Goal: Transaction & Acquisition: Purchase product/service

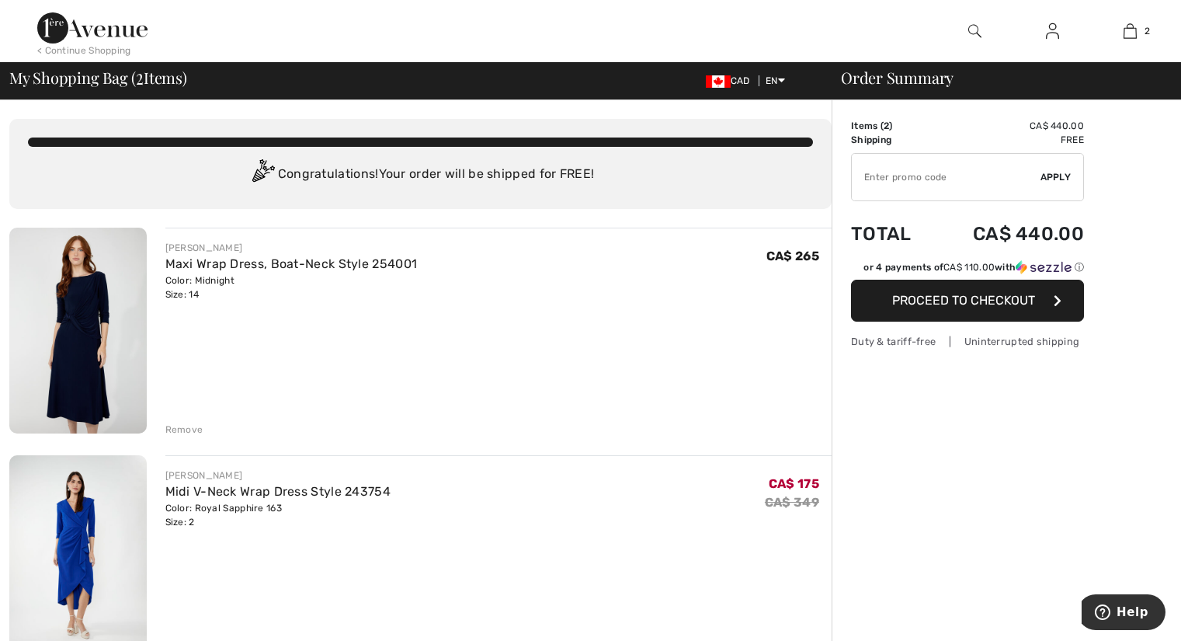
click at [109, 333] on img at bounding box center [77, 330] width 137 height 206
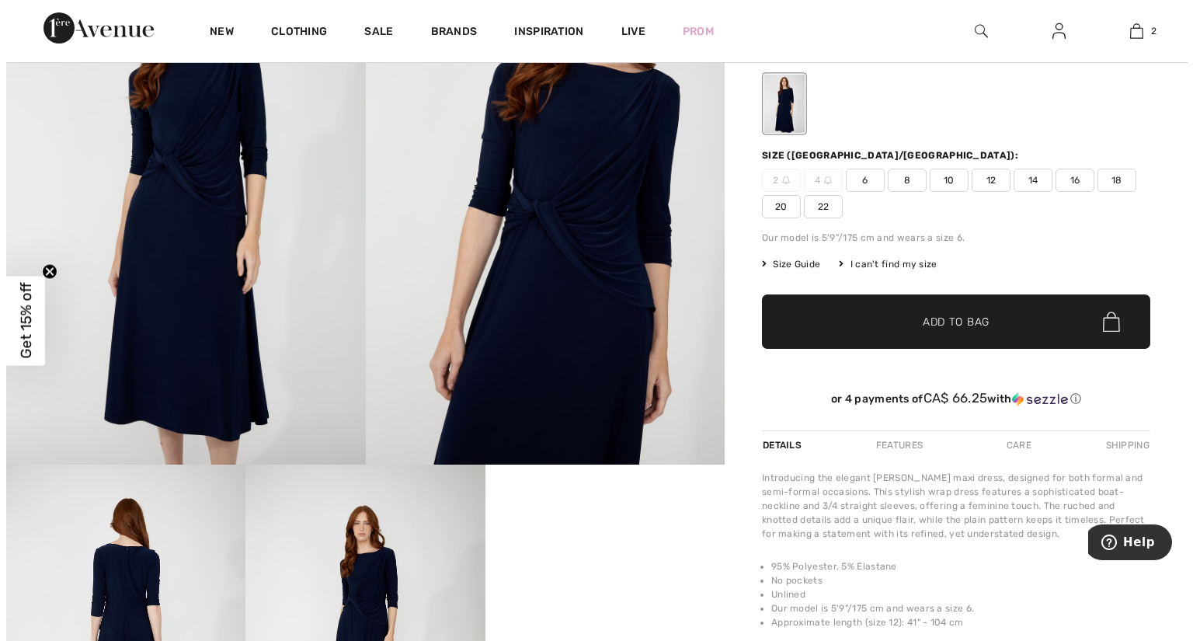
scroll to position [155, 0]
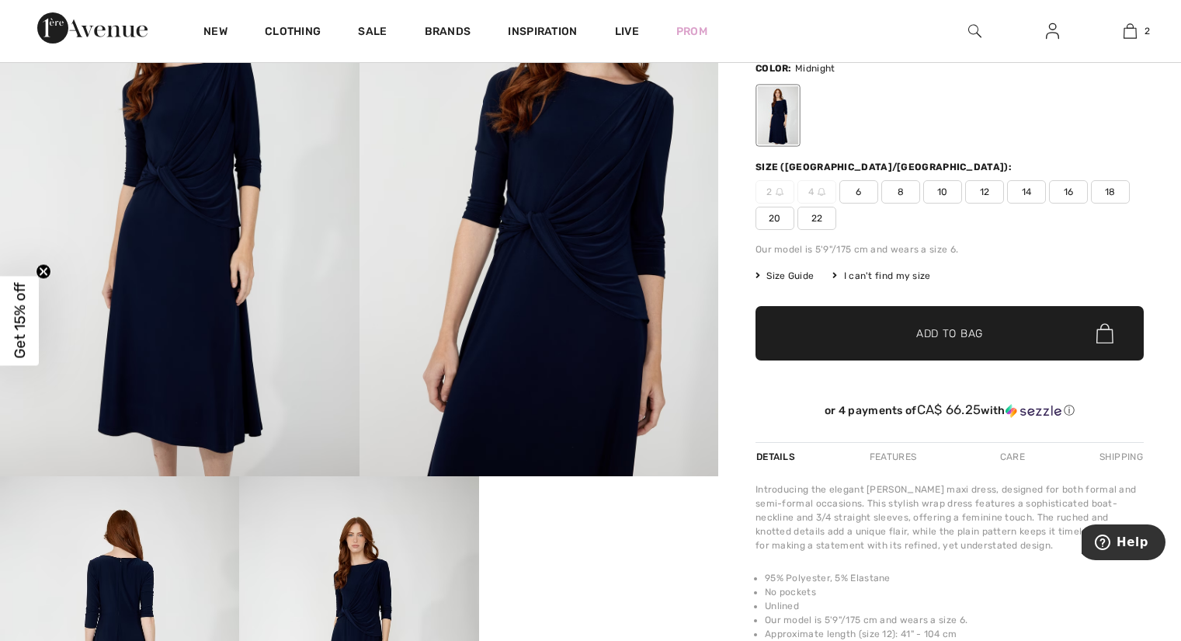
click at [207, 269] on img at bounding box center [179, 206] width 359 height 539
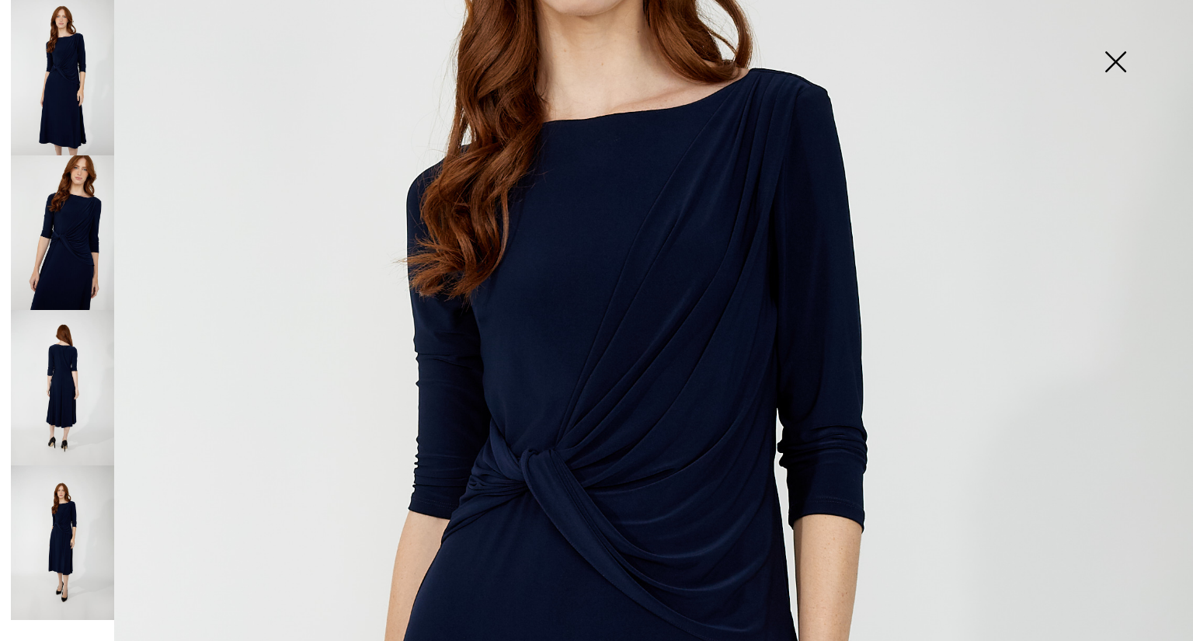
scroll to position [466, 0]
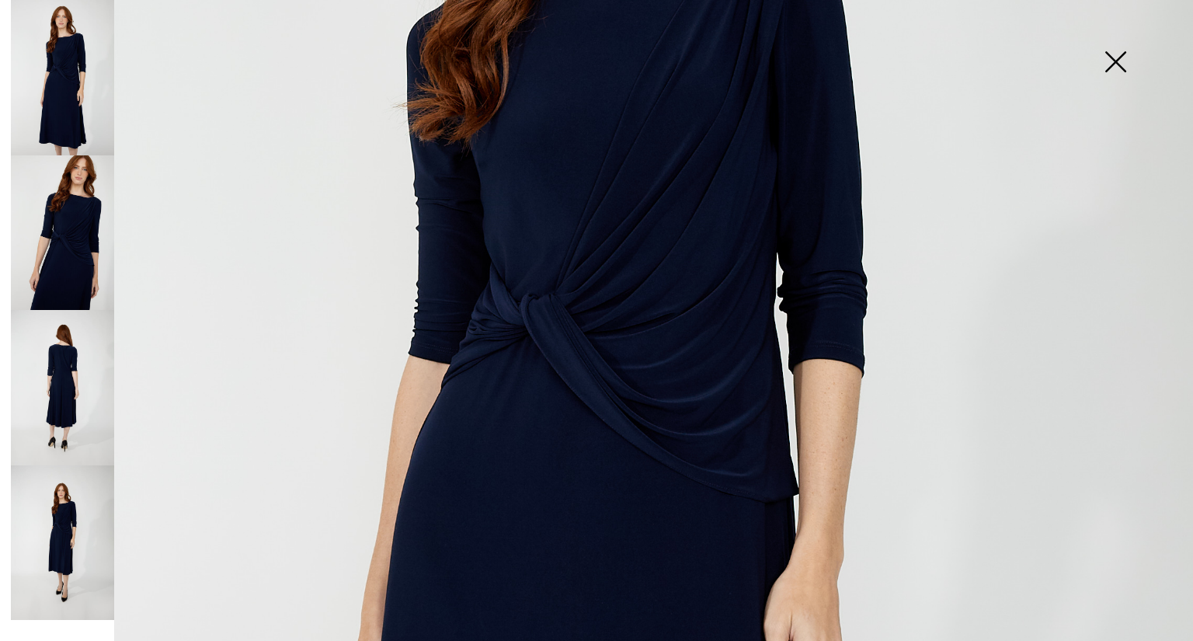
click at [56, 224] on img at bounding box center [62, 232] width 103 height 155
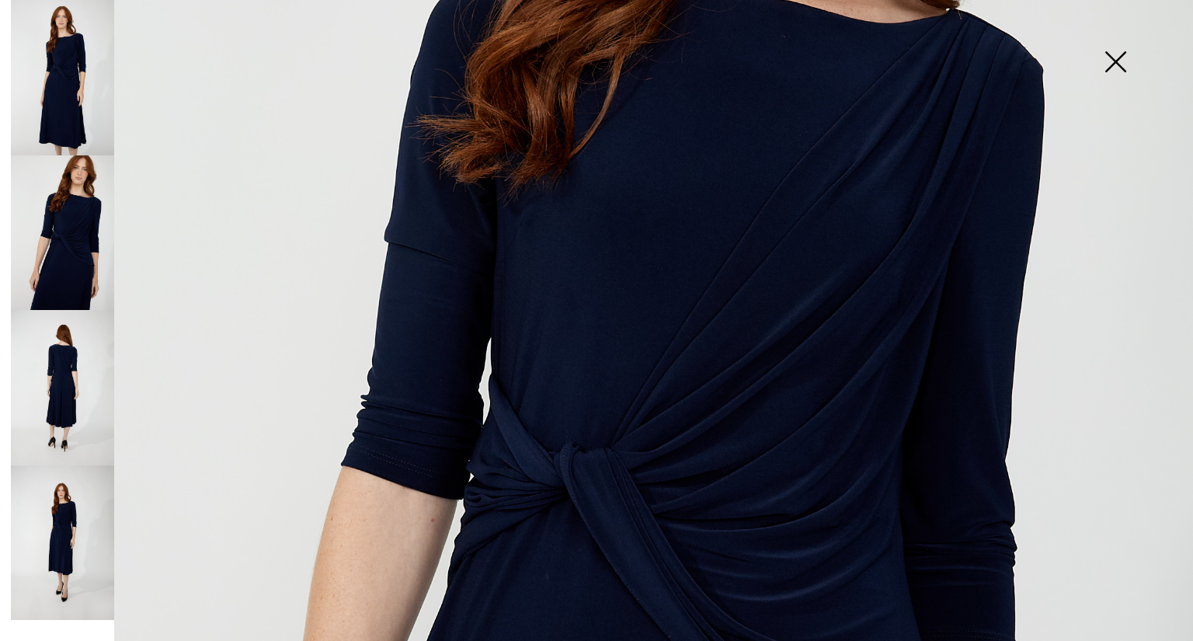
click at [71, 374] on img at bounding box center [62, 387] width 103 height 155
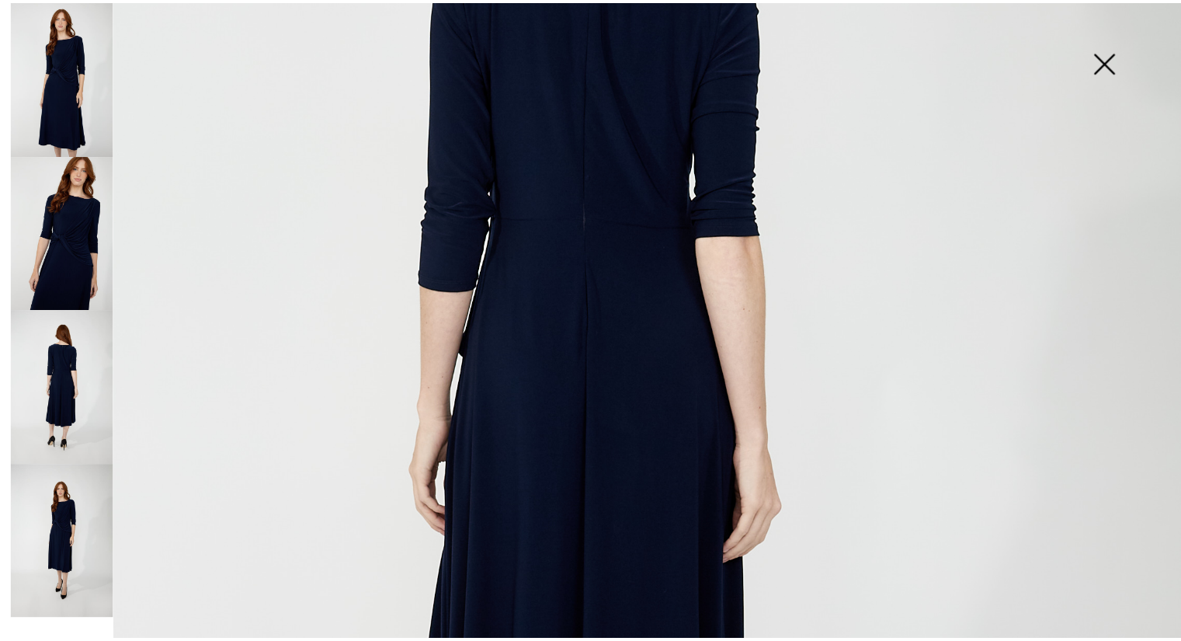
scroll to position [311, 0]
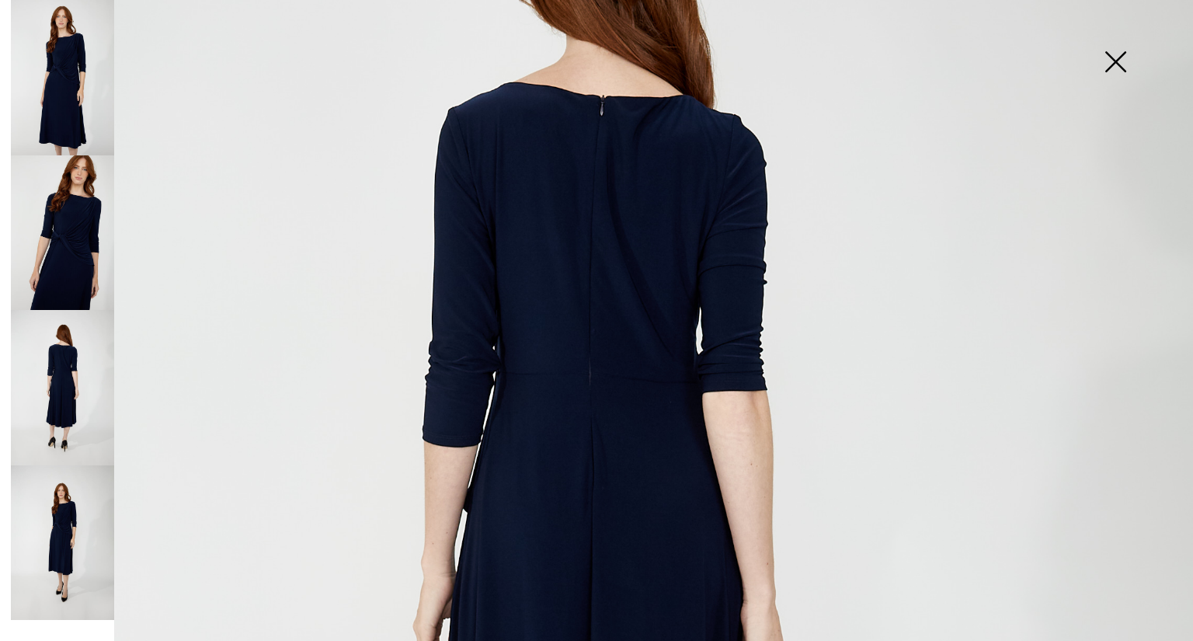
click at [582, 241] on img at bounding box center [596, 583] width 1193 height 1788
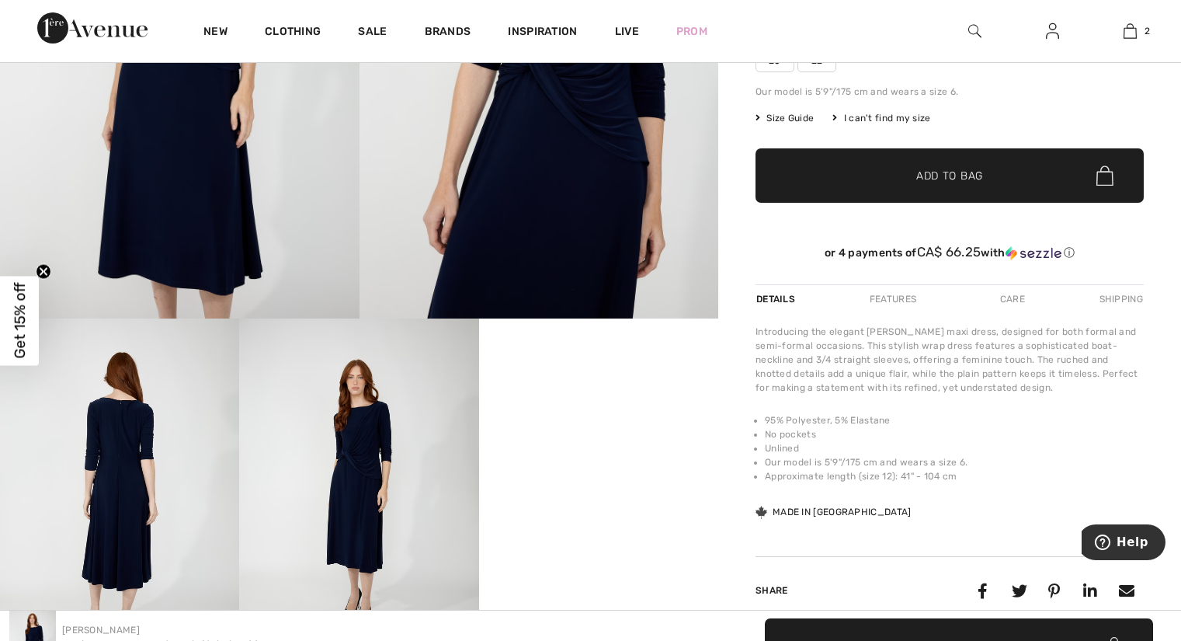
scroll to position [233, 0]
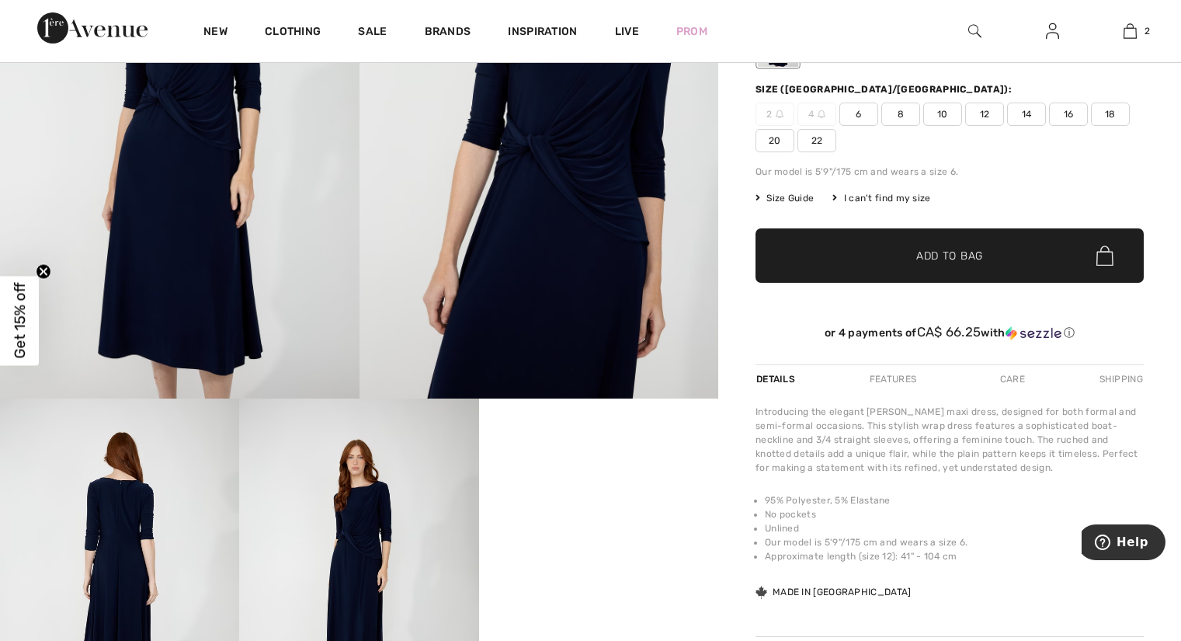
click at [155, 501] on img at bounding box center [119, 577] width 239 height 359
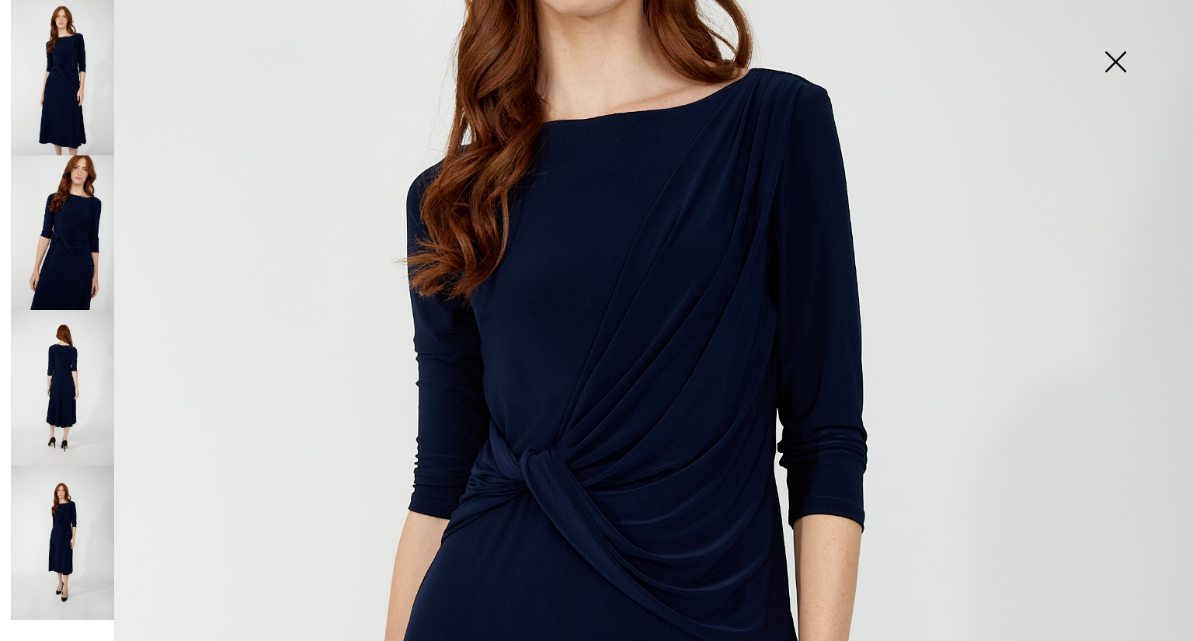
click at [105, 405] on img at bounding box center [62, 387] width 103 height 155
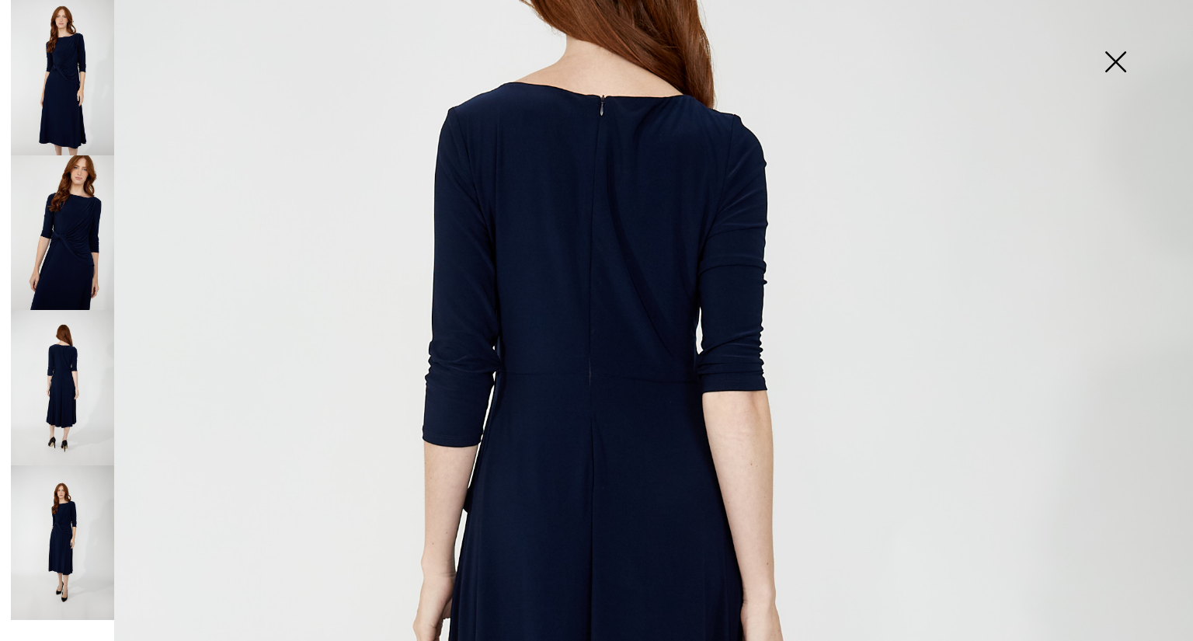
click at [649, 406] on img at bounding box center [596, 583] width 1193 height 1788
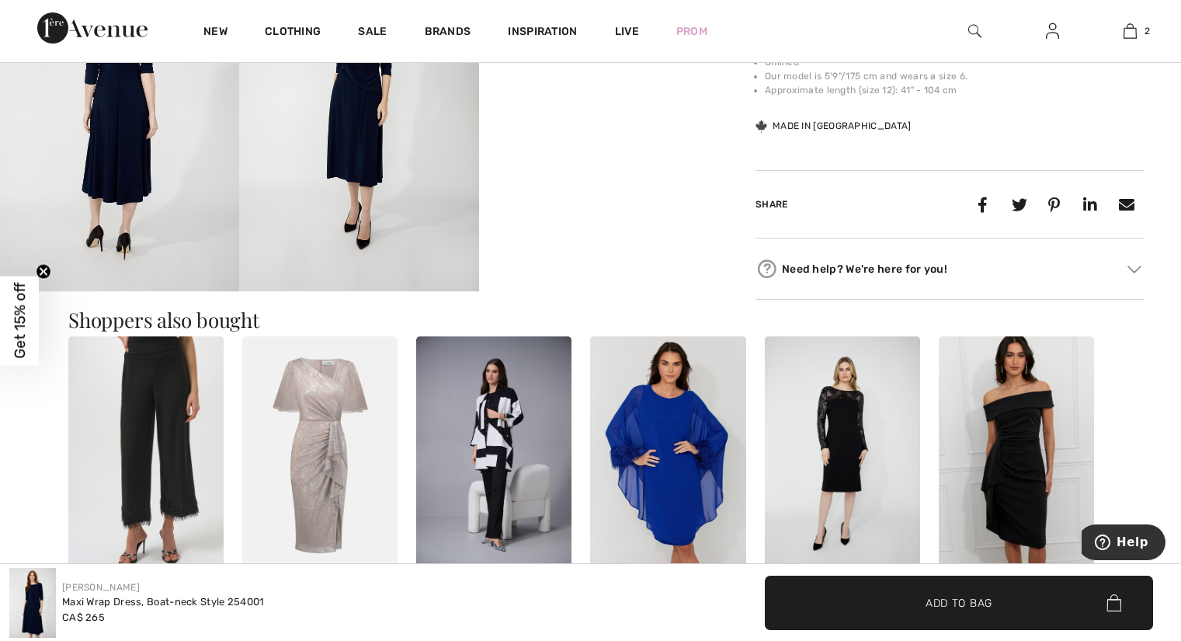
click at [349, 156] on img at bounding box center [358, 111] width 239 height 359
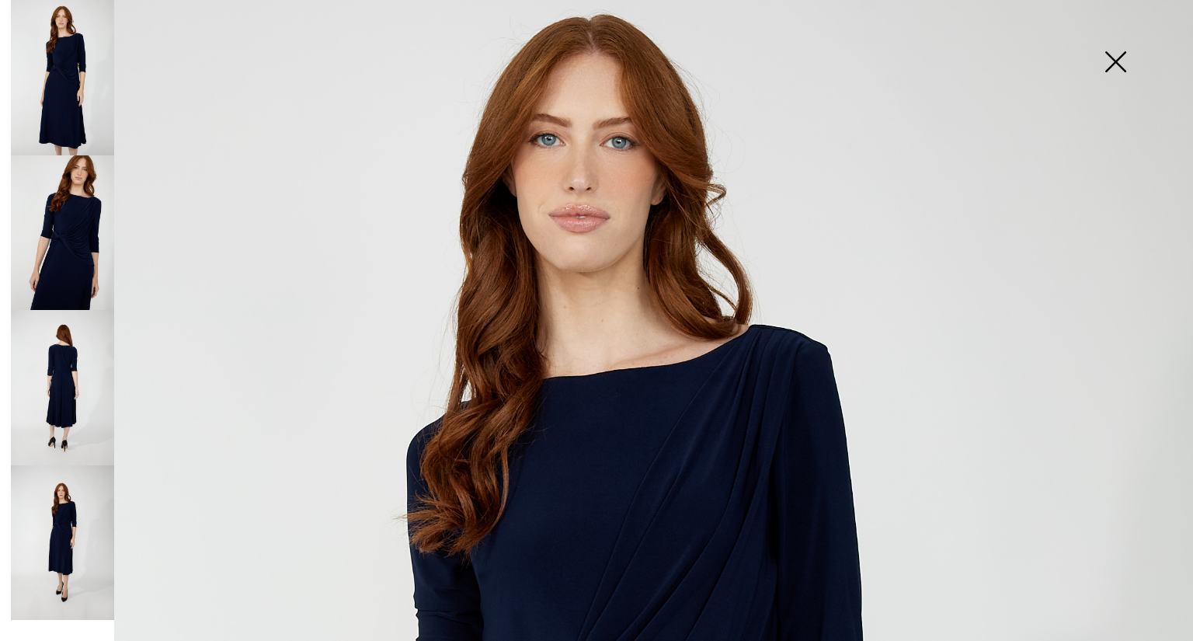
scroll to position [0, 0]
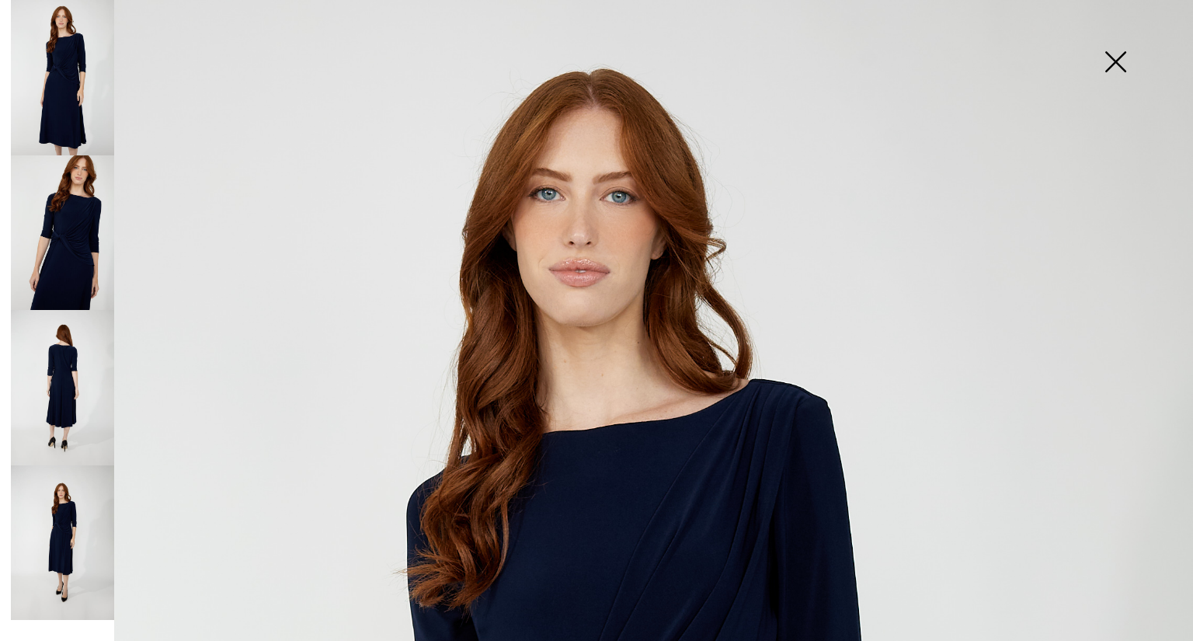
click at [1108, 54] on img at bounding box center [1115, 63] width 78 height 80
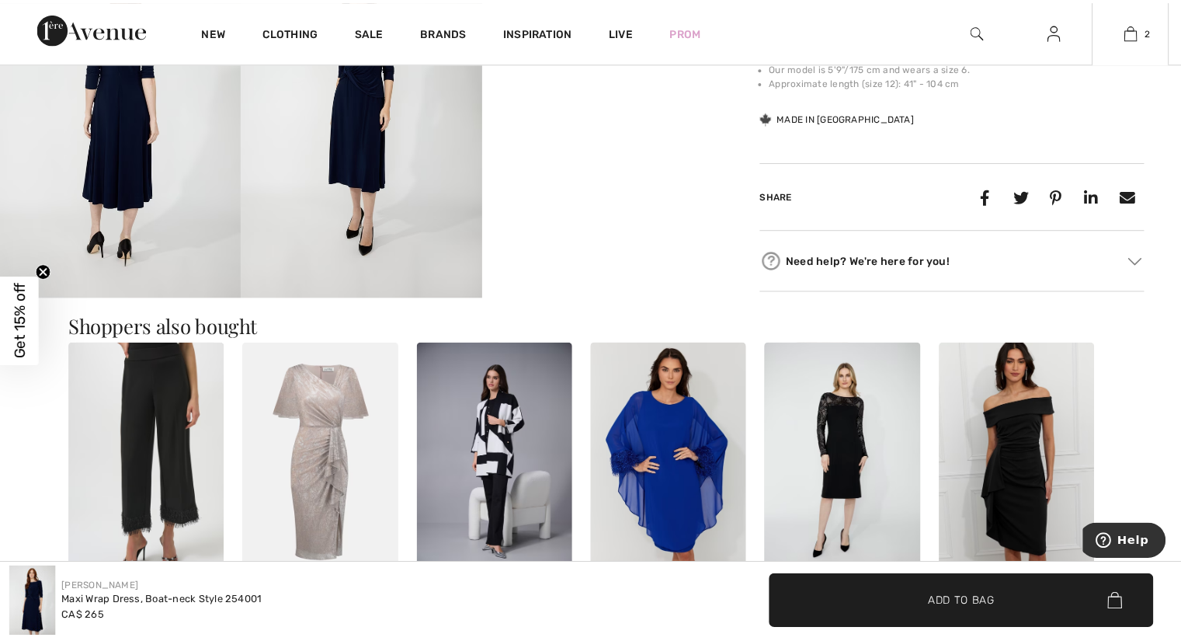
scroll to position [699, 0]
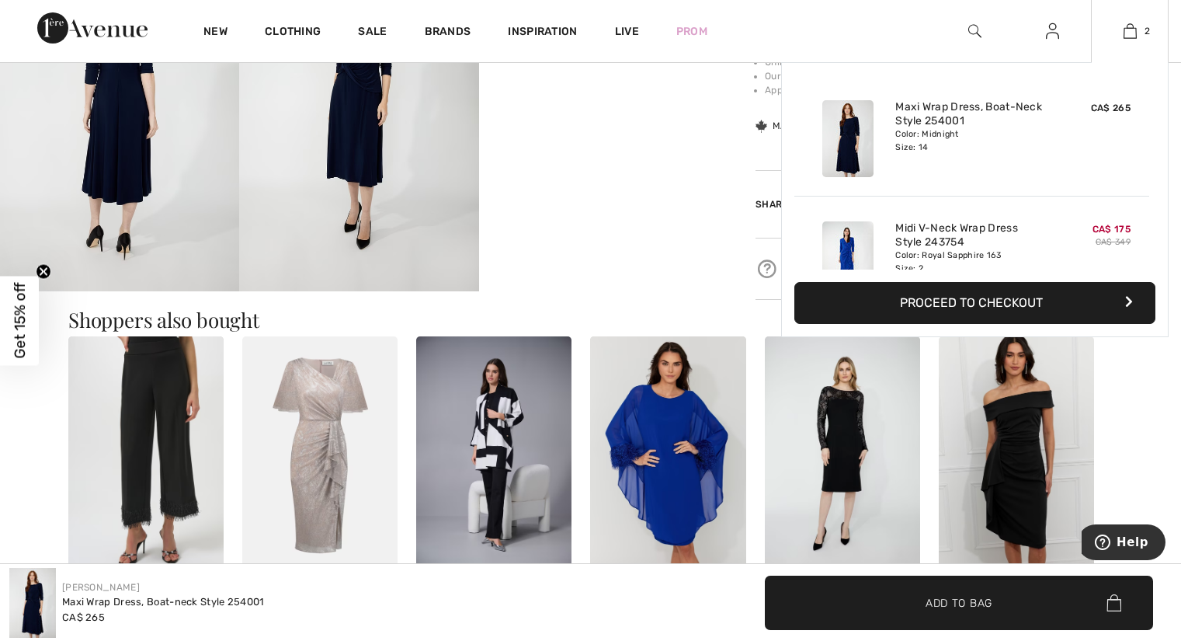
click at [860, 238] on img at bounding box center [847, 259] width 51 height 77
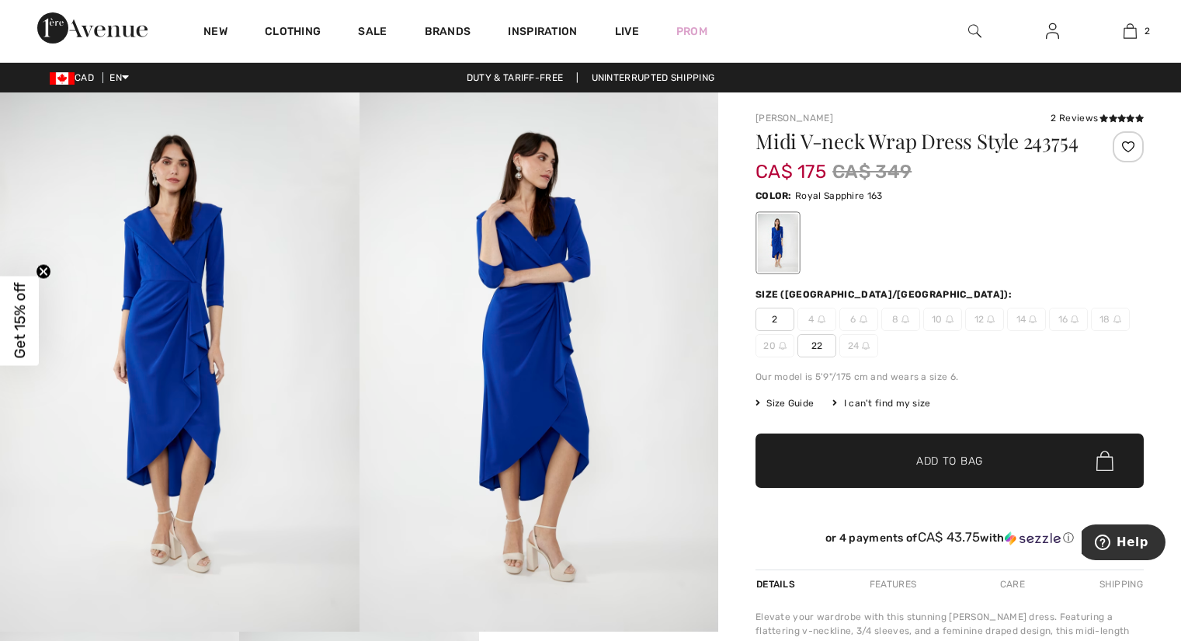
click at [191, 265] on img at bounding box center [179, 361] width 359 height 539
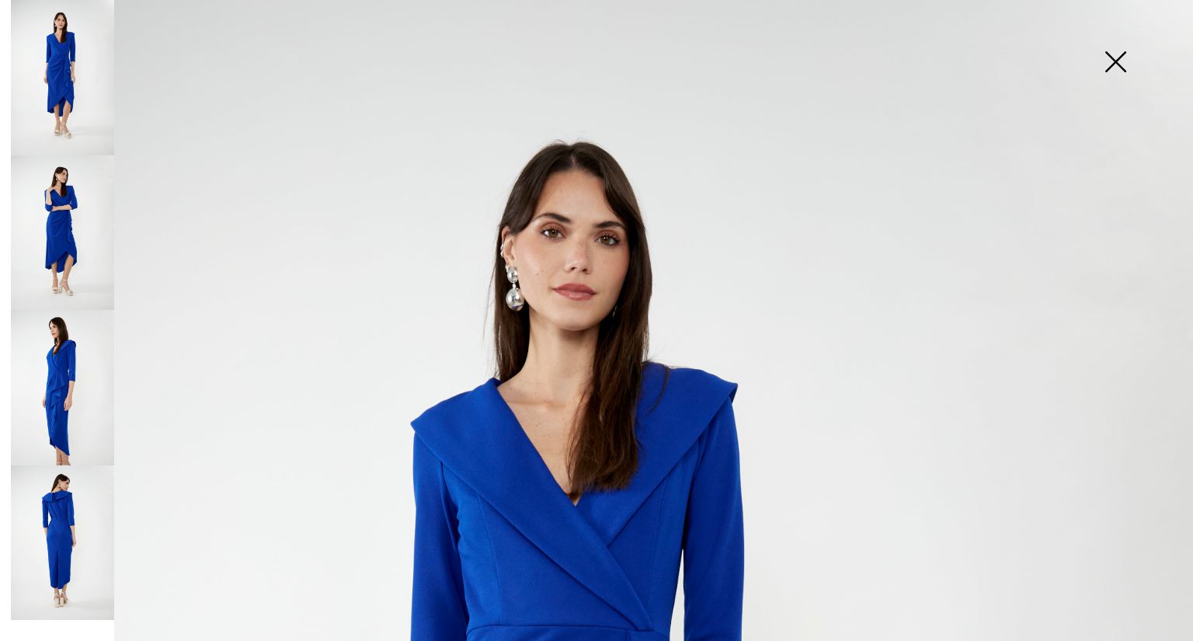
click at [77, 209] on img at bounding box center [62, 232] width 103 height 155
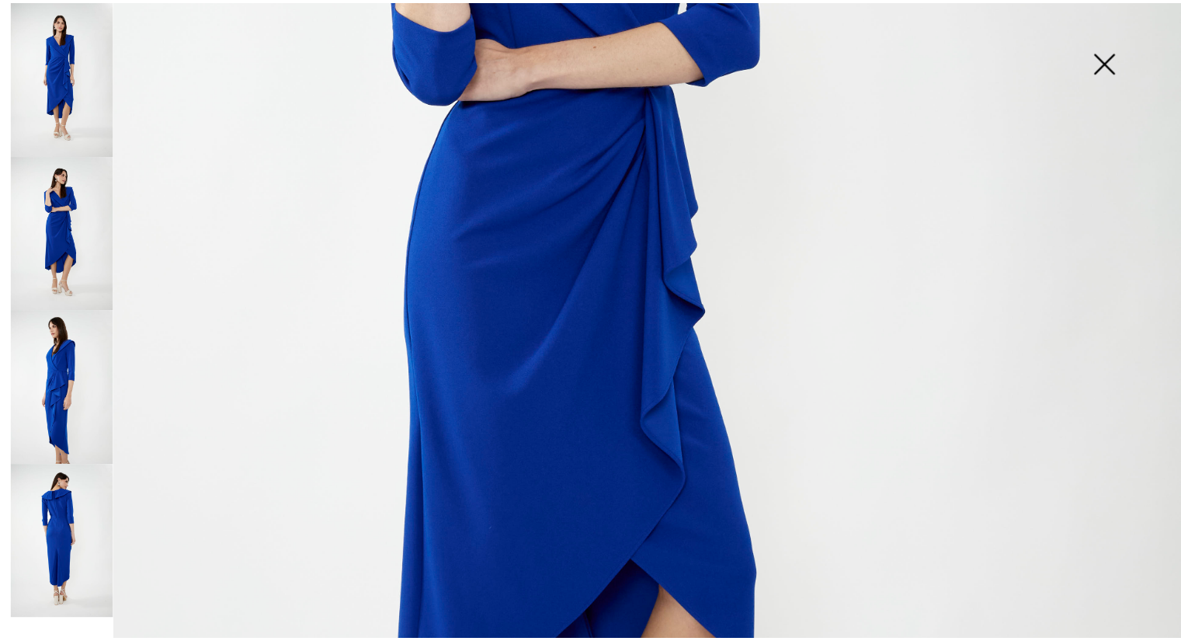
scroll to position [466, 0]
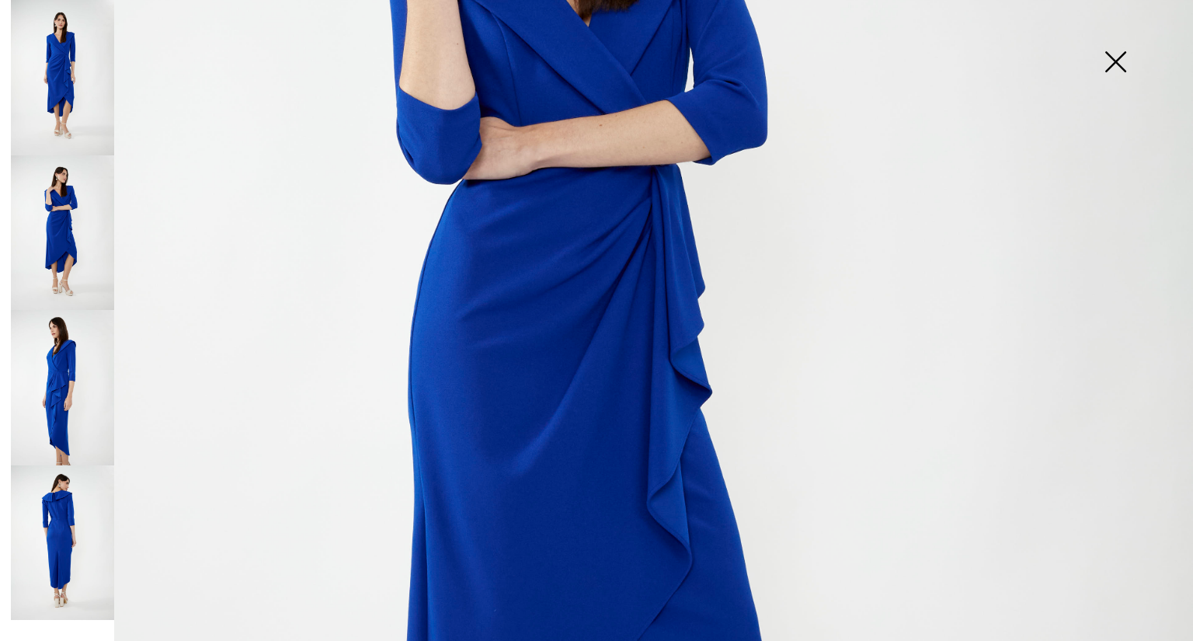
click at [58, 370] on img at bounding box center [62, 387] width 103 height 155
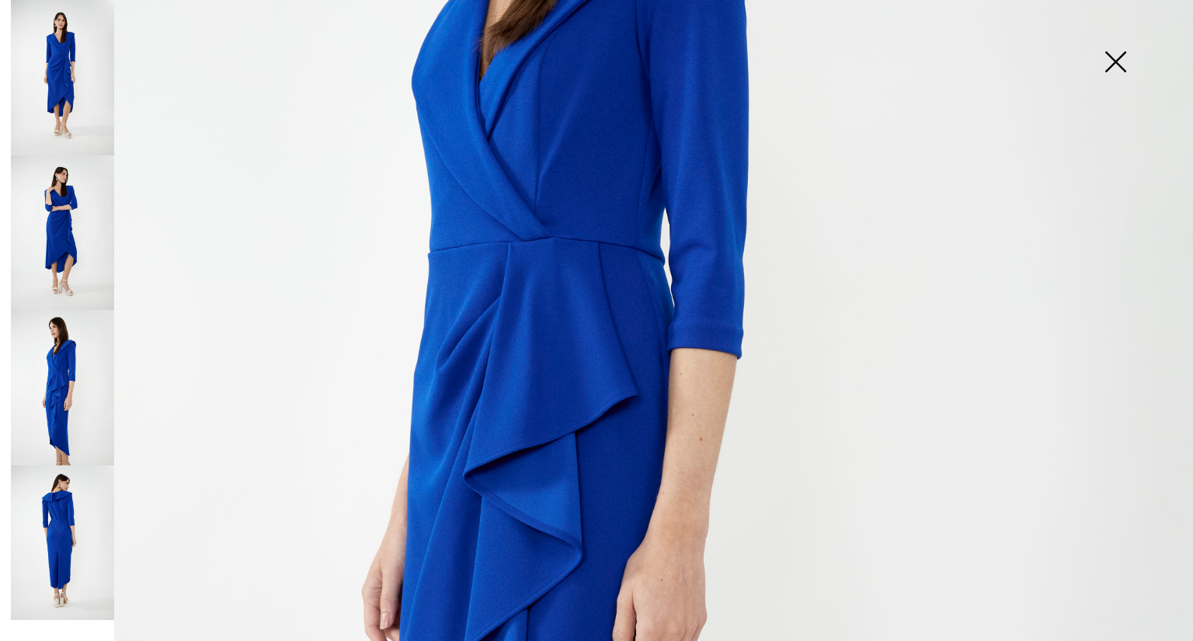
click at [1123, 57] on img at bounding box center [1115, 63] width 78 height 80
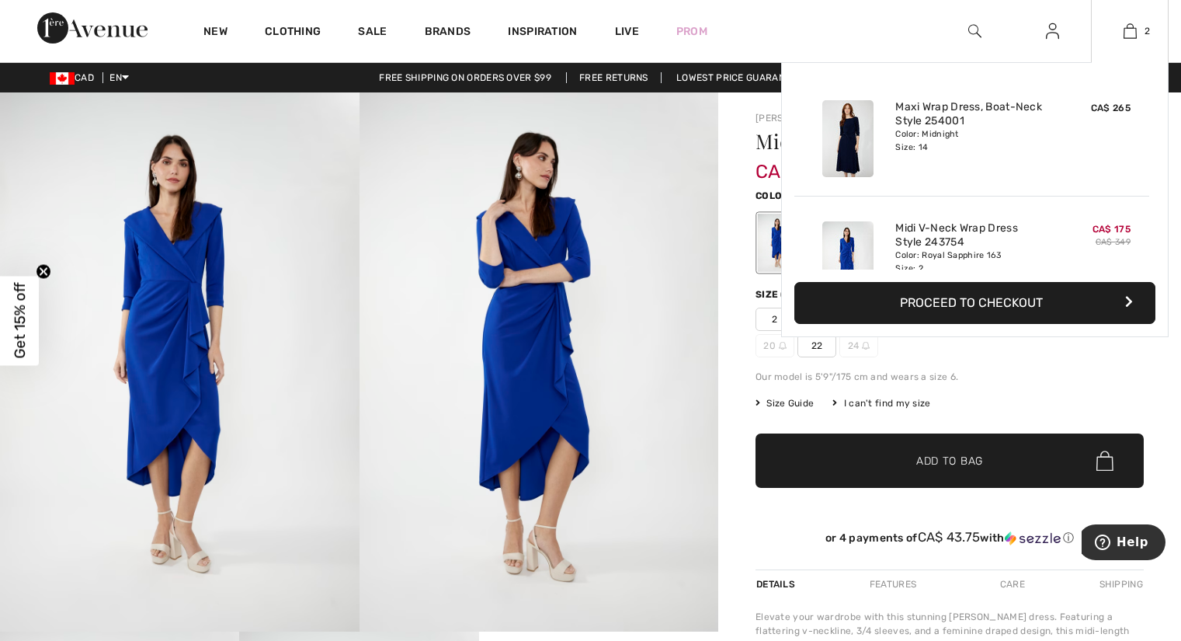
click at [909, 139] on div "Color: Midnight Size: 14" at bounding box center [971, 140] width 153 height 25
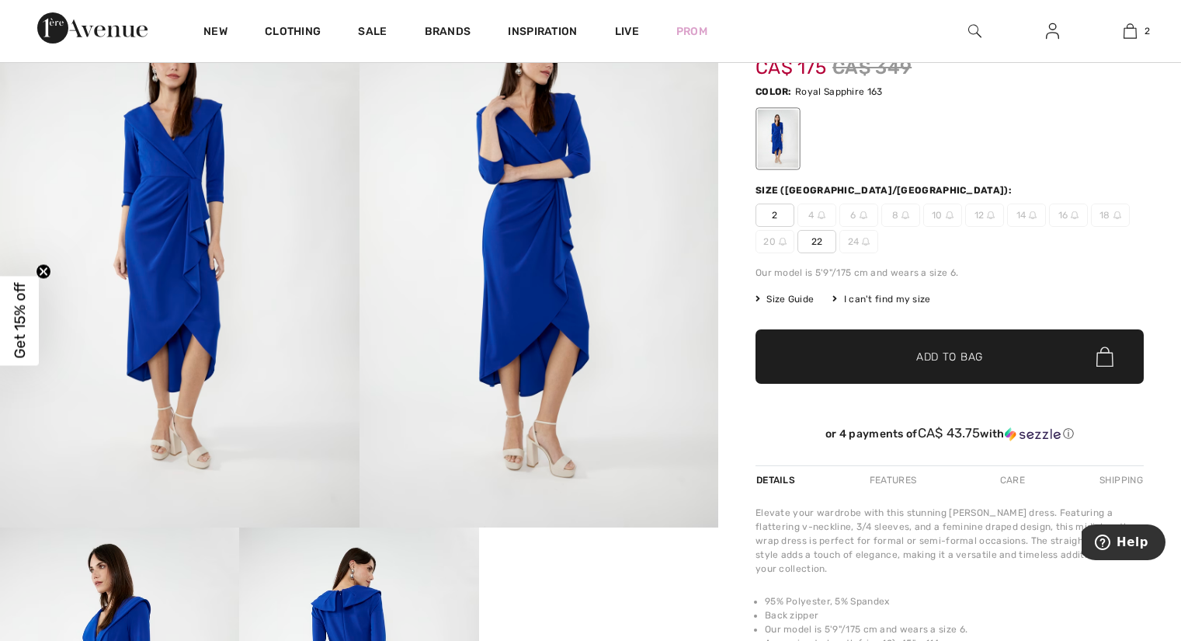
scroll to position [0, 0]
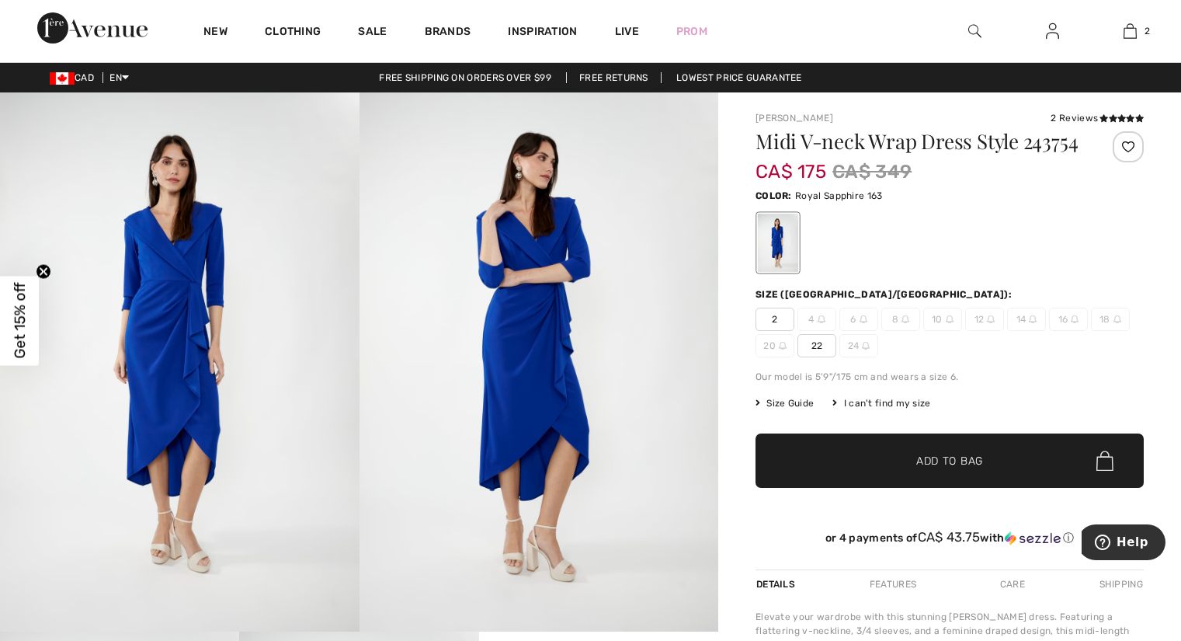
click at [1080, 111] on div "2 Reviews" at bounding box center [1096, 118] width 93 height 14
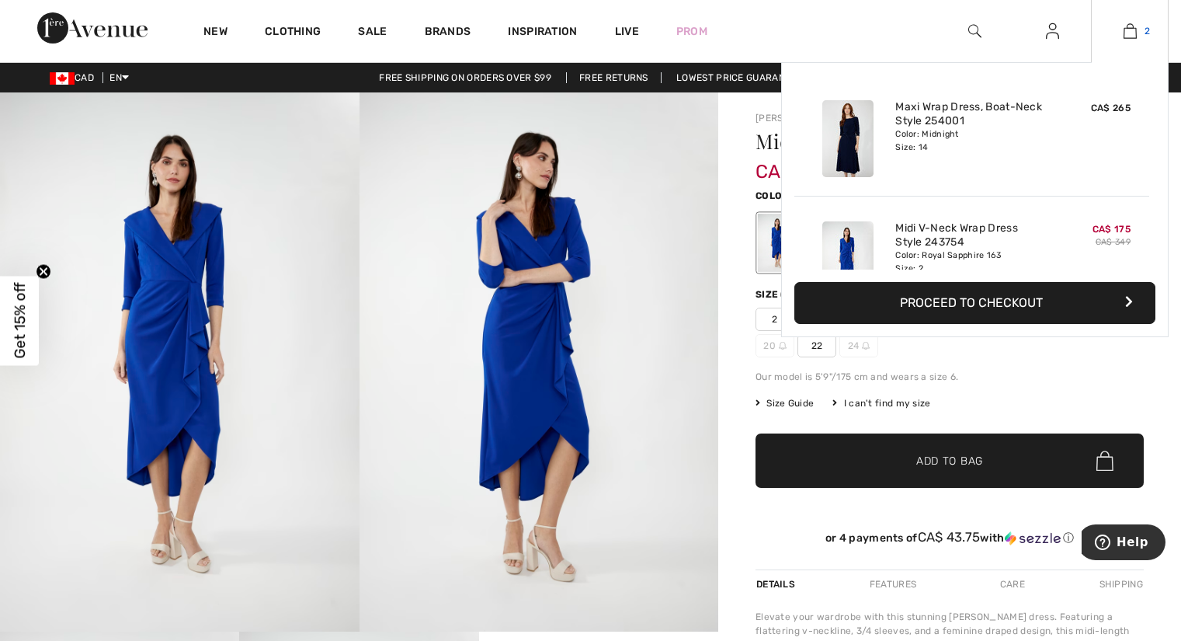
click at [1123, 29] on img at bounding box center [1129, 31] width 13 height 19
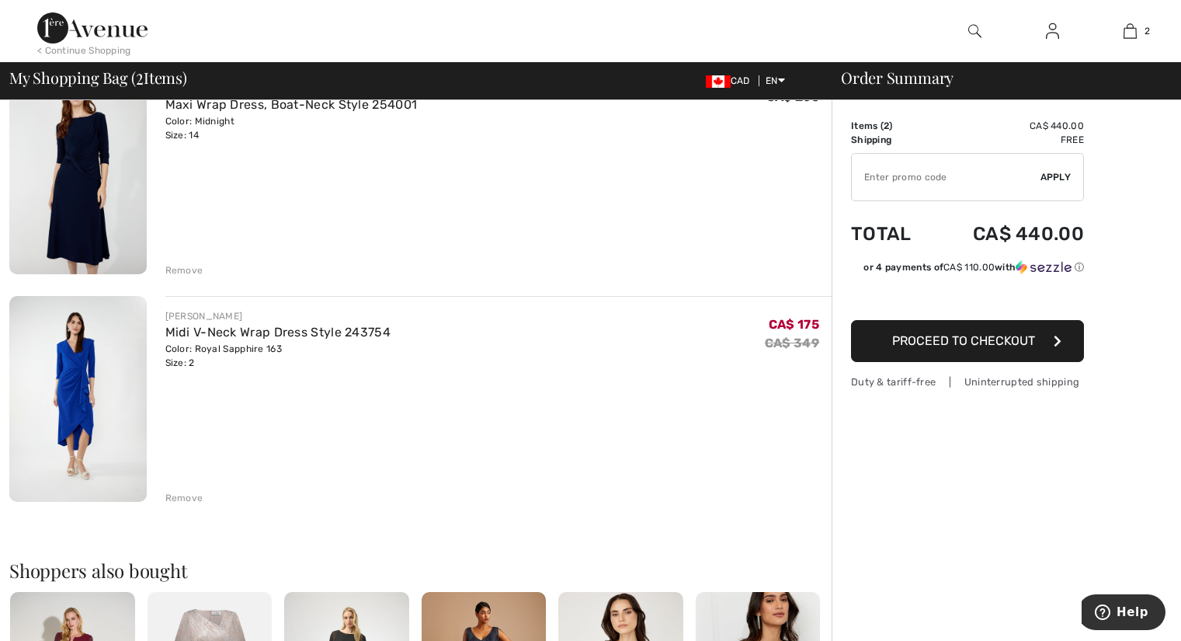
scroll to position [233, 0]
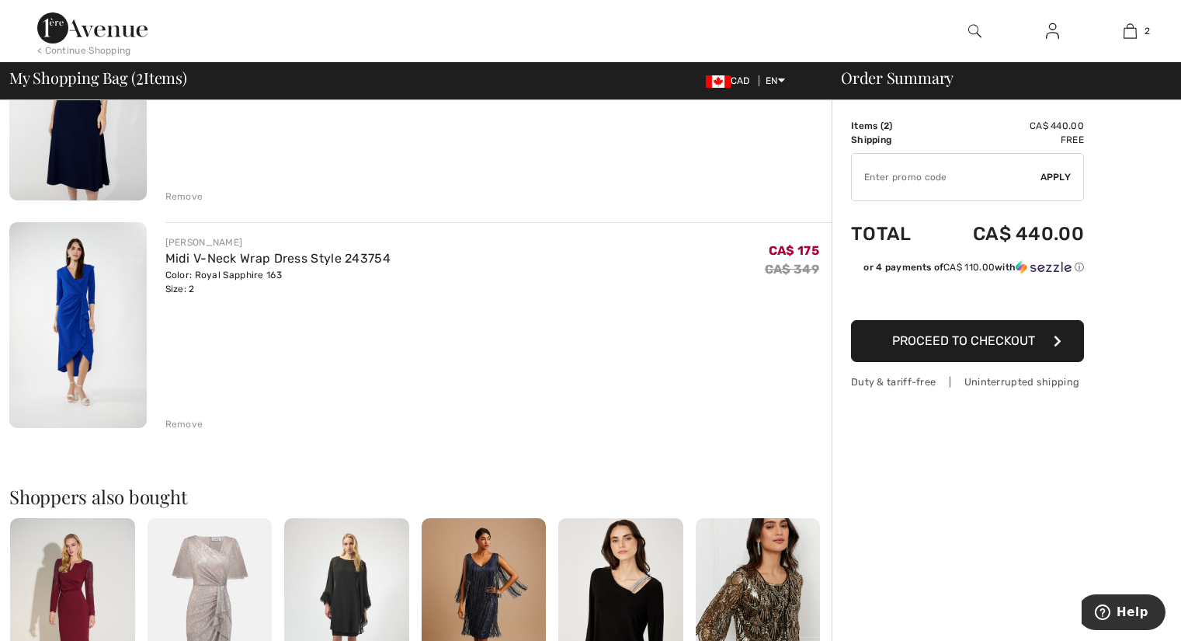
click at [181, 420] on div "Remove" at bounding box center [184, 424] width 38 height 14
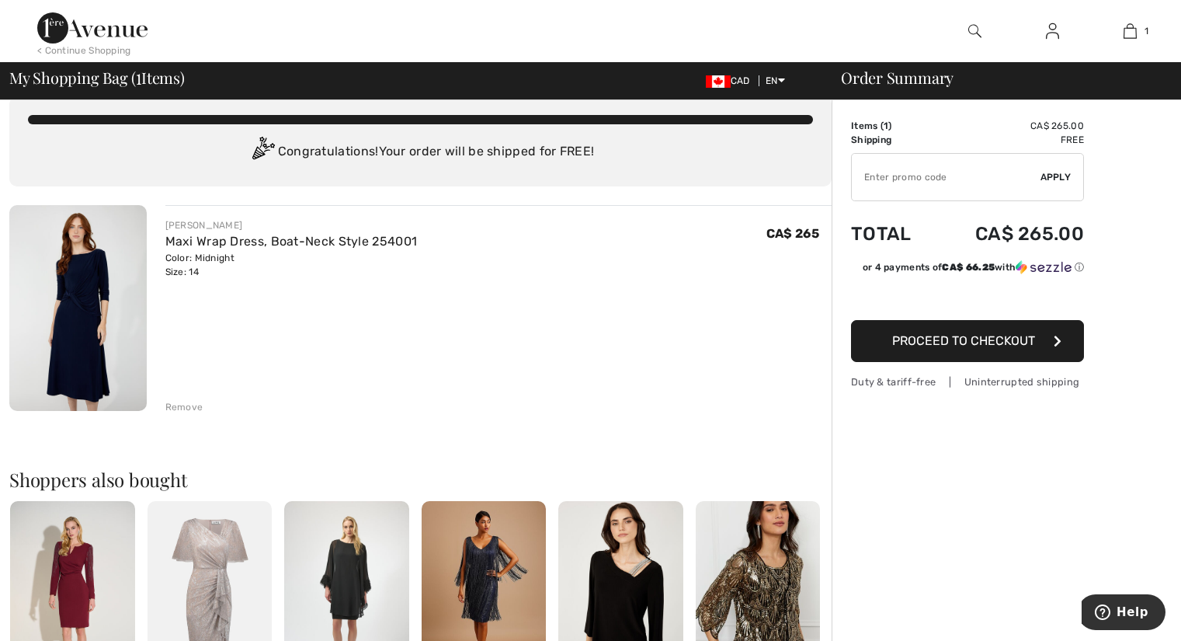
scroll to position [0, 0]
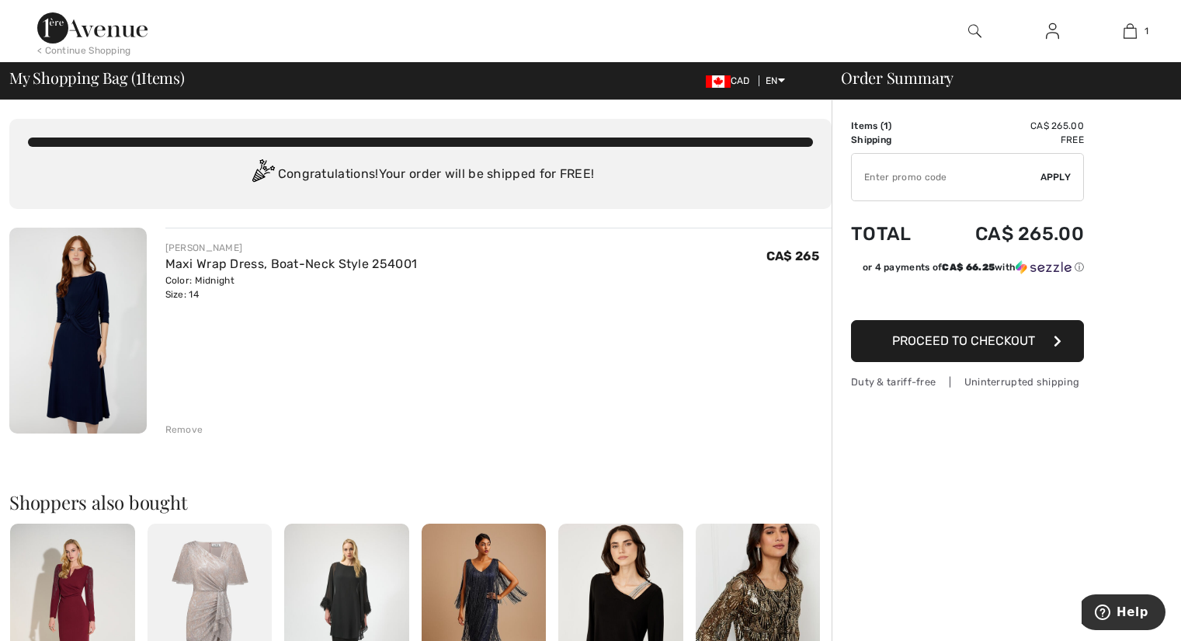
drag, startPoint x: 925, startPoint y: 341, endPoint x: 1002, endPoint y: 345, distance: 76.2
click at [925, 341] on span "Proceed to Checkout" at bounding box center [963, 340] width 143 height 15
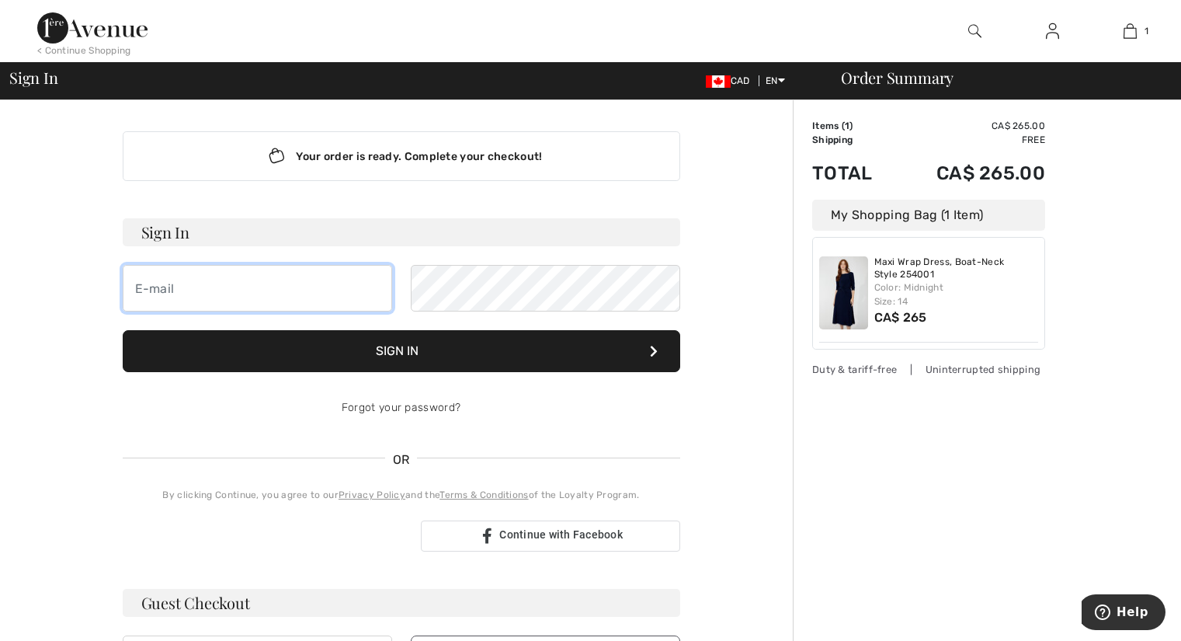
click at [200, 283] on input "email" at bounding box center [257, 288] width 269 height 47
click at [354, 238] on h3 "Sign In" at bounding box center [401, 232] width 557 height 28
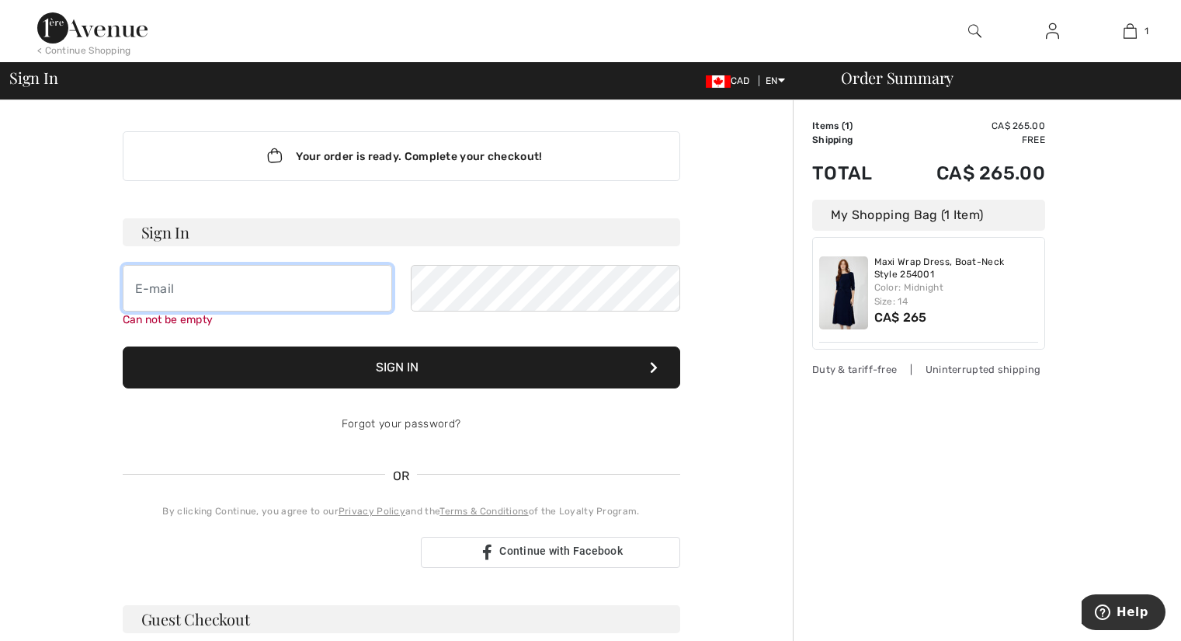
click at [165, 279] on input "email" at bounding box center [257, 288] width 269 height 47
type input "[EMAIL_ADDRESS][DOMAIN_NAME]"
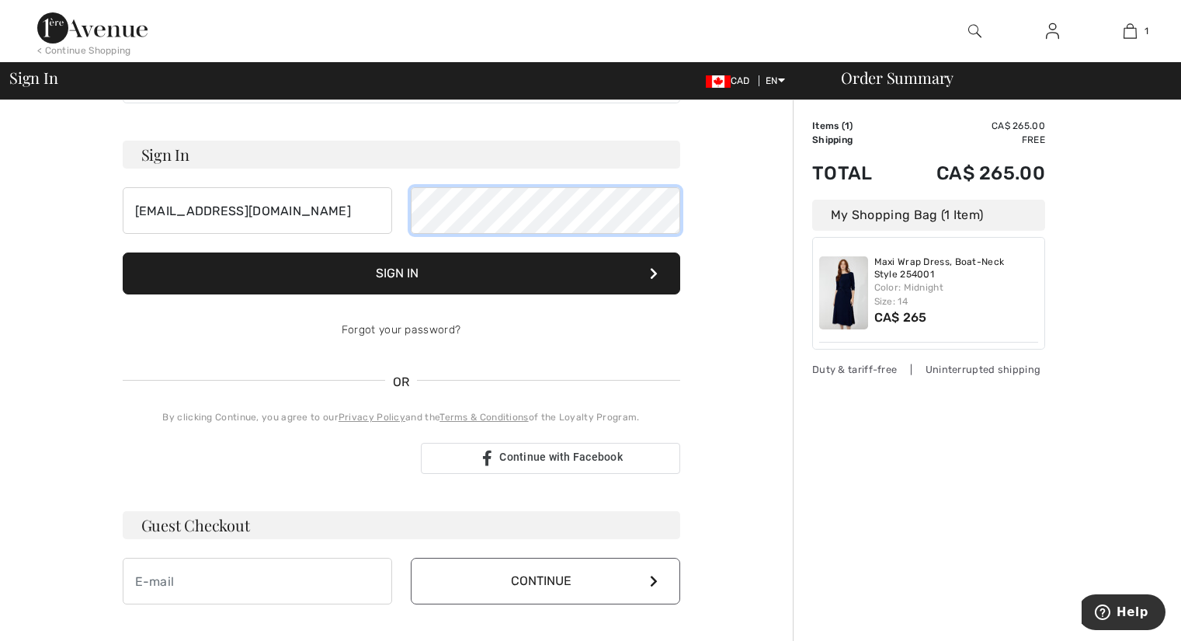
scroll to position [233, 0]
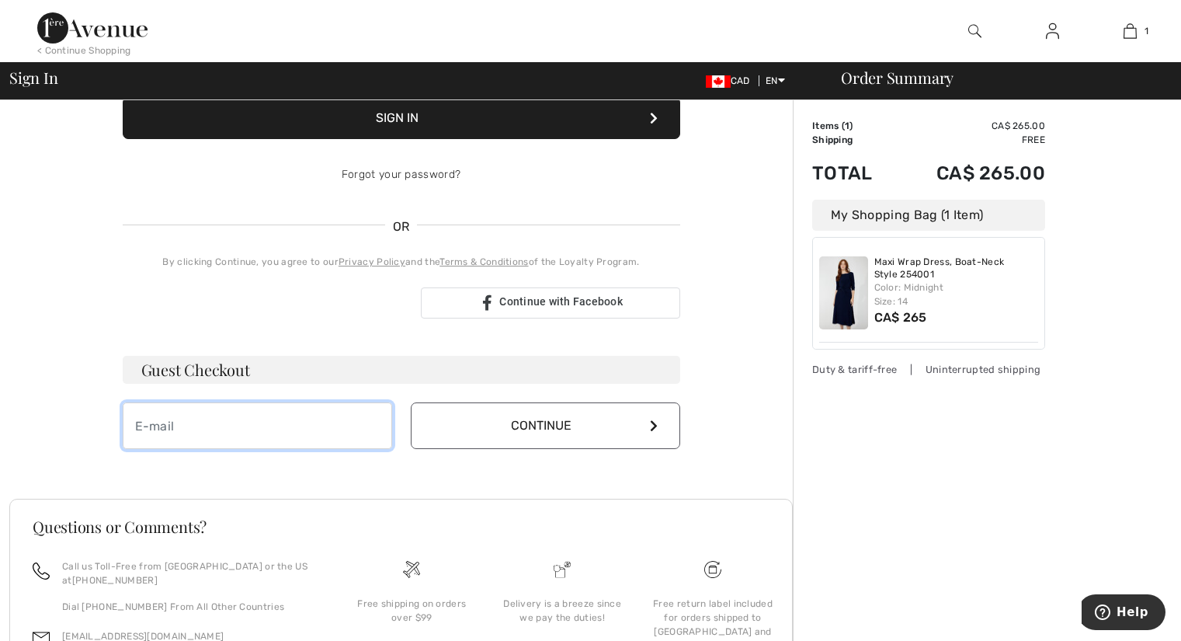
click at [166, 422] on input "email" at bounding box center [257, 425] width 269 height 47
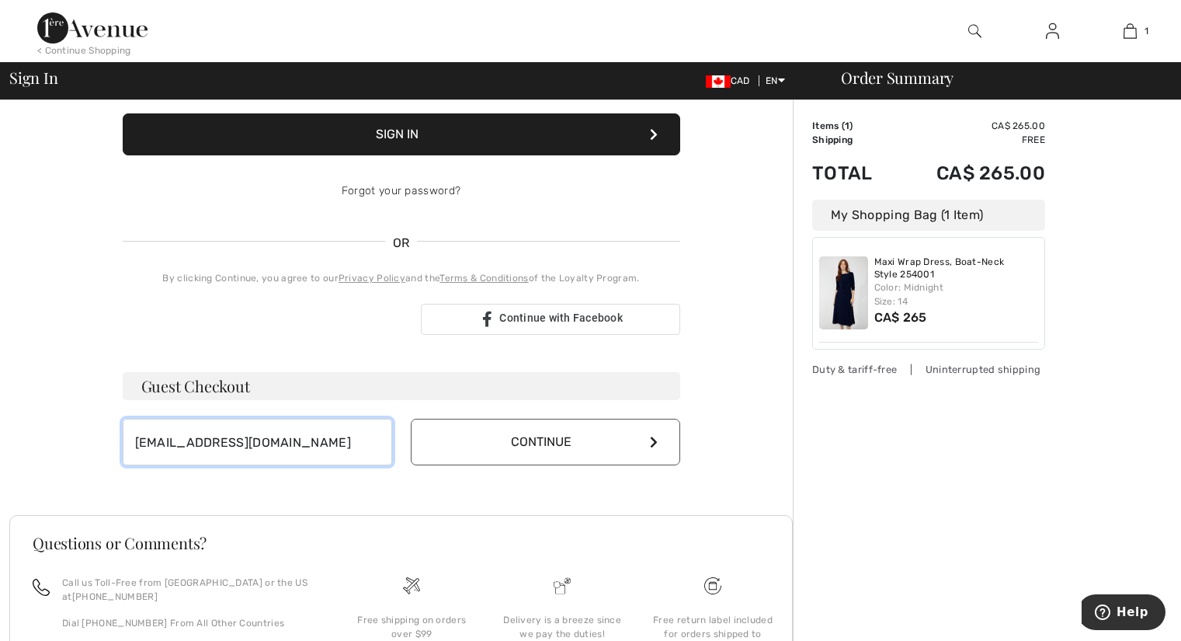
type input "[EMAIL_ADDRESS][DOMAIN_NAME]"
click at [560, 432] on button "Continue" at bounding box center [545, 441] width 269 height 47
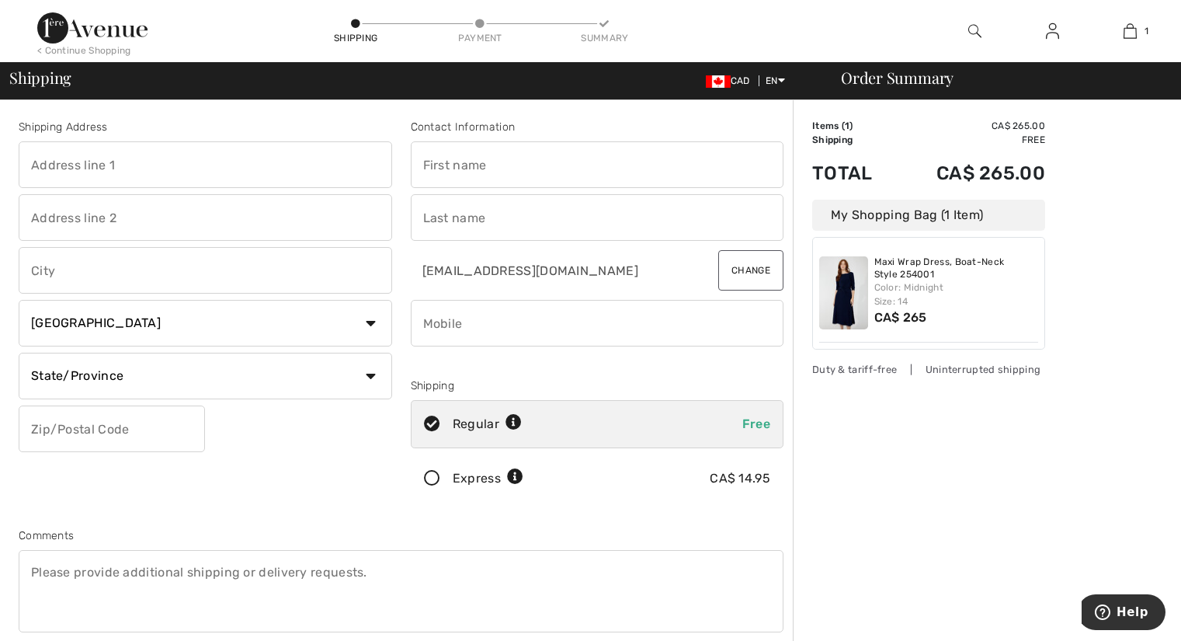
click at [92, 174] on input "text" at bounding box center [205, 164] width 373 height 47
type input "[STREET_ADDRESS][PERSON_NAME]"
type input "Nobel"
click at [97, 320] on select "Country [GEOGRAPHIC_DATA] [GEOGRAPHIC_DATA] [GEOGRAPHIC_DATA] [GEOGRAPHIC_DATA]…" at bounding box center [205, 323] width 373 height 47
click at [97, 326] on select "Country [GEOGRAPHIC_DATA] [GEOGRAPHIC_DATA] [GEOGRAPHIC_DATA] [GEOGRAPHIC_DATA]…" at bounding box center [205, 323] width 373 height 47
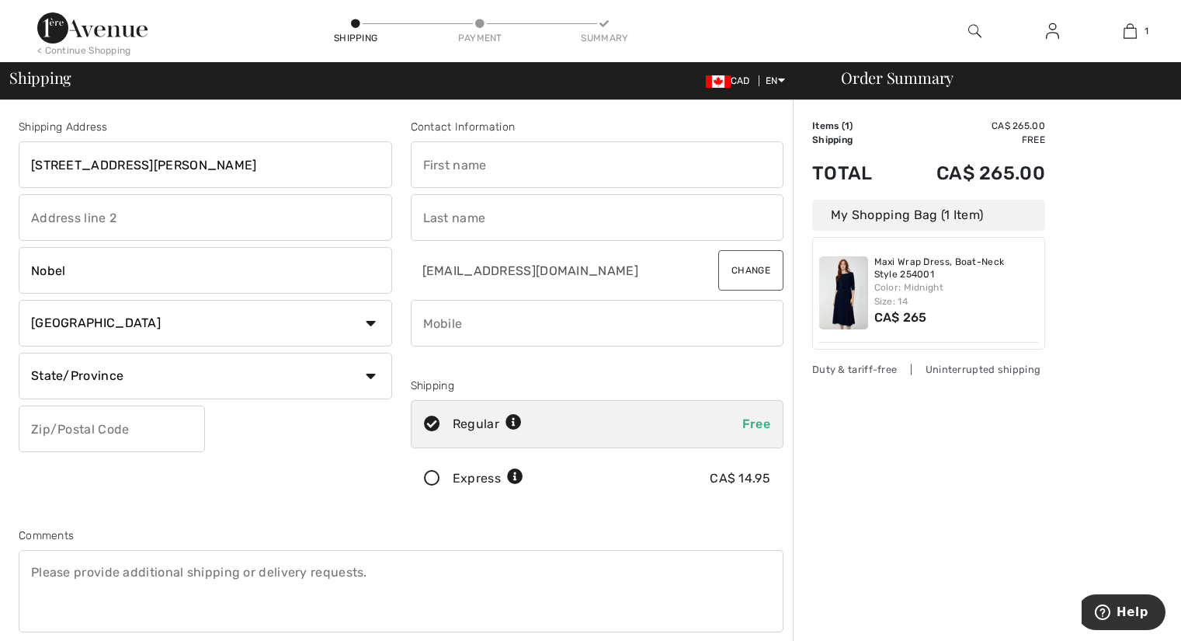
click at [92, 365] on select "State/Province Alberta British Columbia Manitoba New Brunswick Newfoundland and…" at bounding box center [205, 375] width 373 height 47
select select "ON"
click at [19, 352] on select "State/Province Alberta British Columbia Manitoba New Brunswick Newfoundland and…" at bounding box center [205, 375] width 373 height 47
click at [111, 431] on input "text" at bounding box center [112, 428] width 186 height 47
type input "P0G1G0"
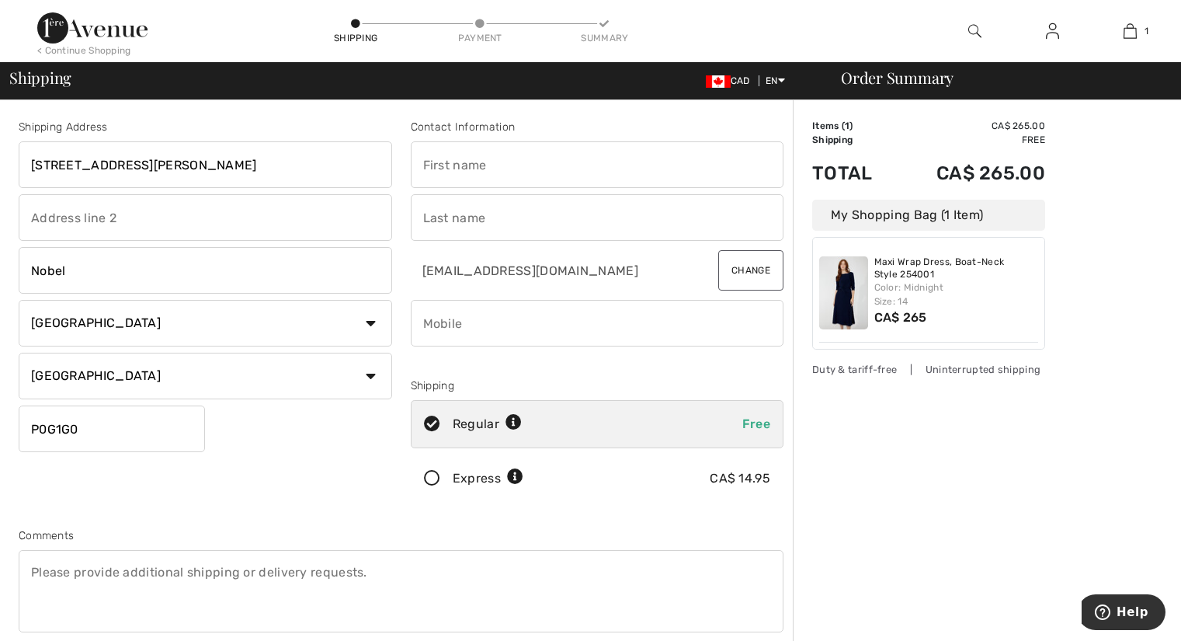
click at [470, 323] on input "phone" at bounding box center [597, 323] width 373 height 47
type input "7057744490"
type input "[STREET_ADDRESS][PERSON_NAME]"
type input "Corine"
type input "Green"
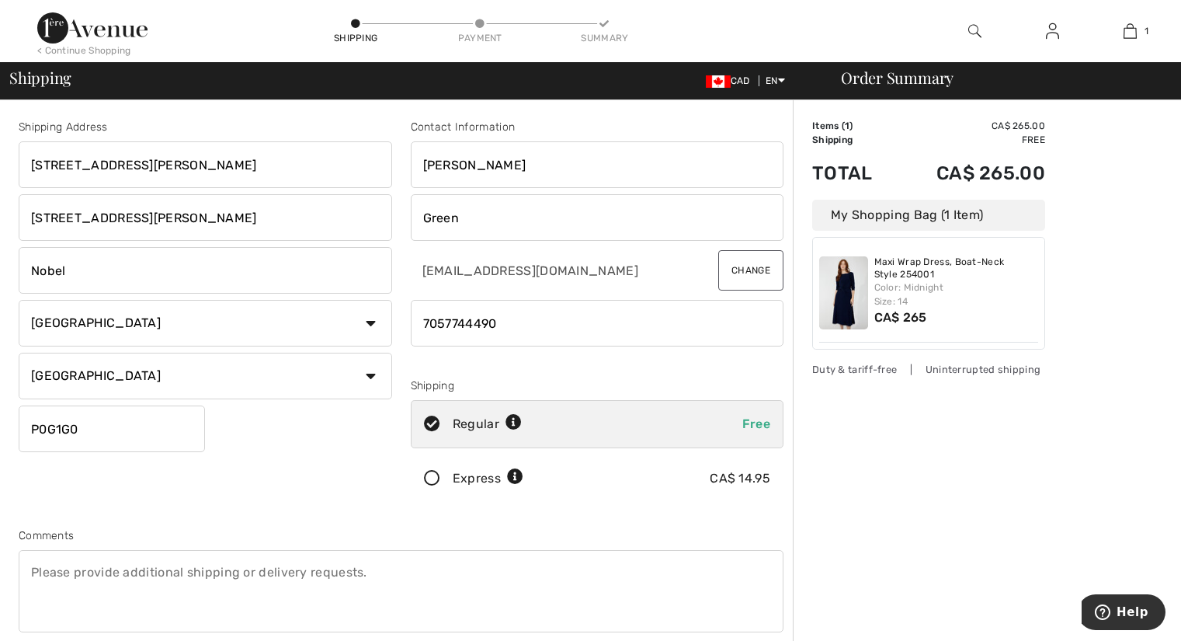
drag, startPoint x: 210, startPoint y: 215, endPoint x: 0, endPoint y: 194, distance: 210.7
click at [0, 194] on div "Shipping Address 129 Hammel Avenue 129 Hammel Avenue Nobel Country Canada Unite…" at bounding box center [590, 555] width 1181 height 911
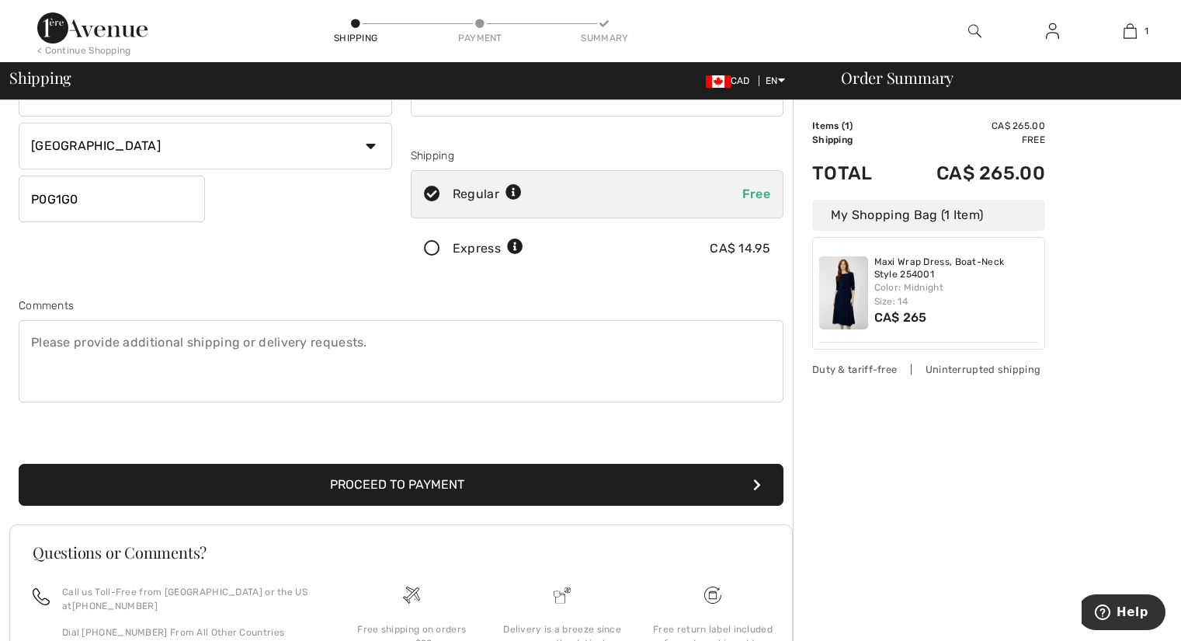
scroll to position [215, 0]
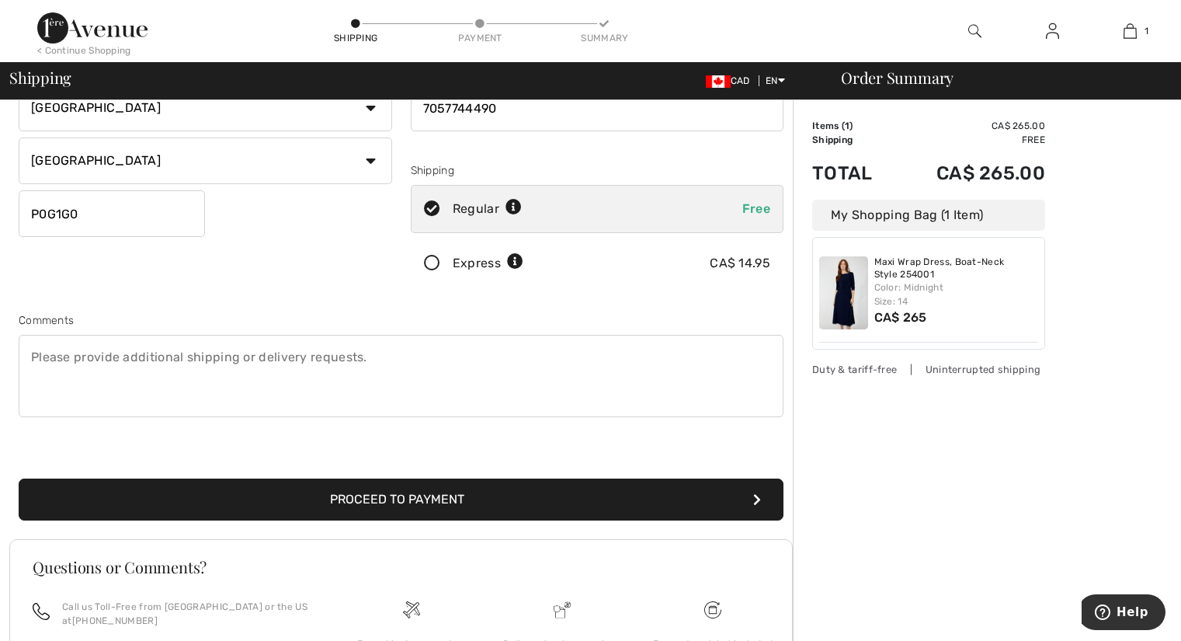
click at [51, 356] on textarea at bounding box center [401, 376] width 765 height 82
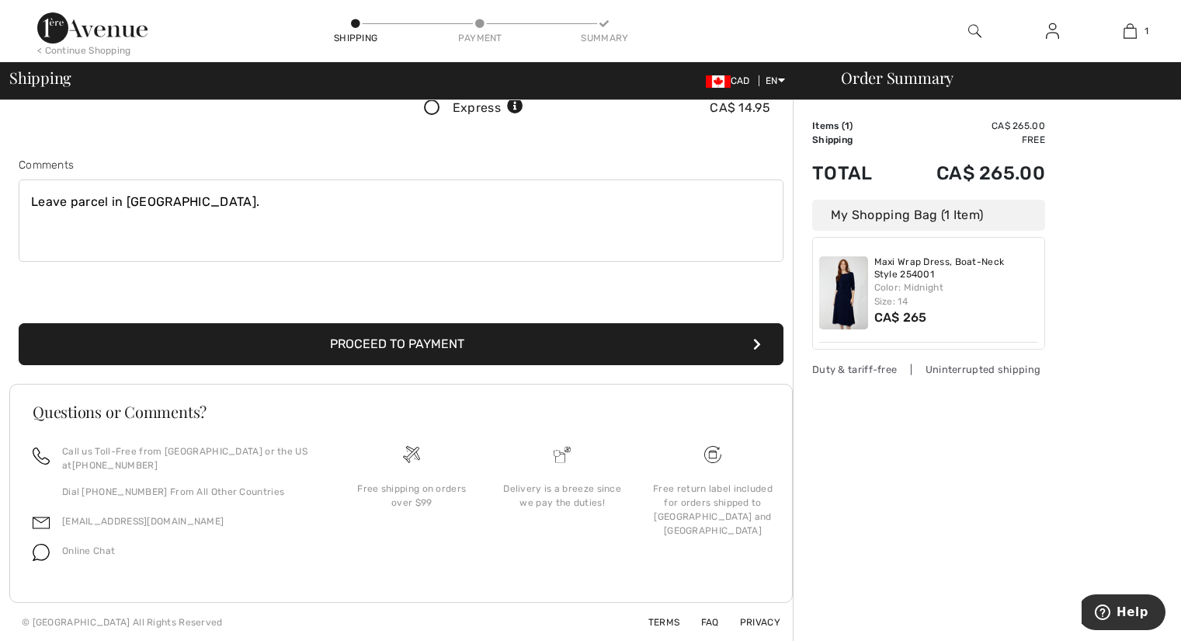
type textarea "Leave parcel in [GEOGRAPHIC_DATA]."
click at [391, 338] on button "Proceed to Payment" at bounding box center [401, 344] width 765 height 42
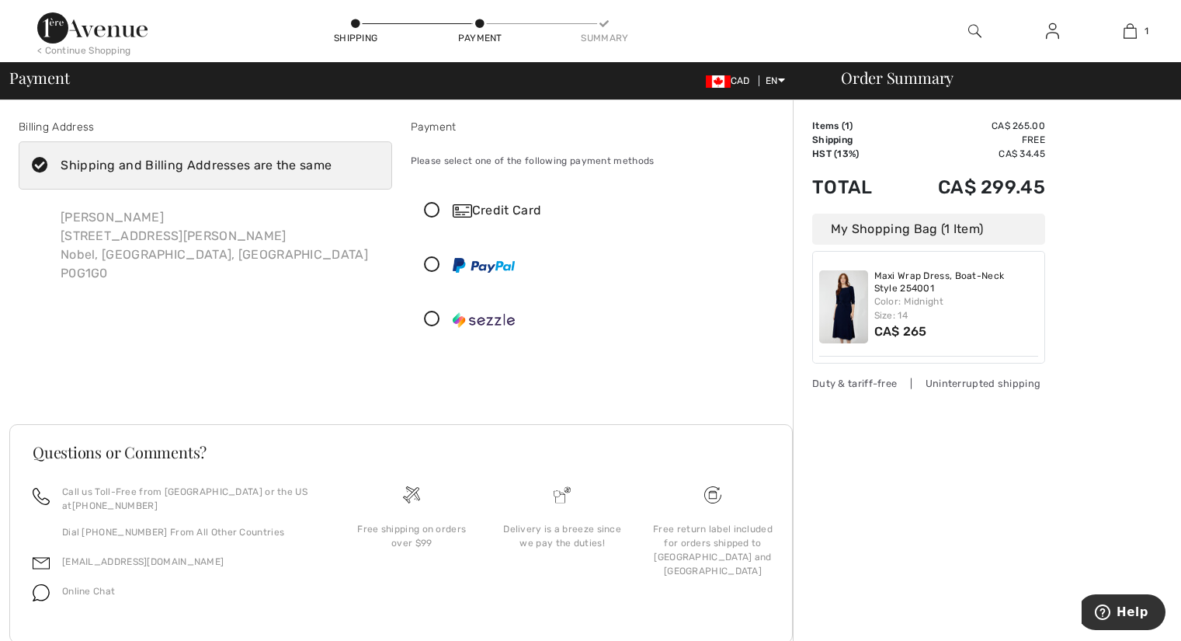
click at [432, 263] on icon at bounding box center [431, 265] width 41 height 16
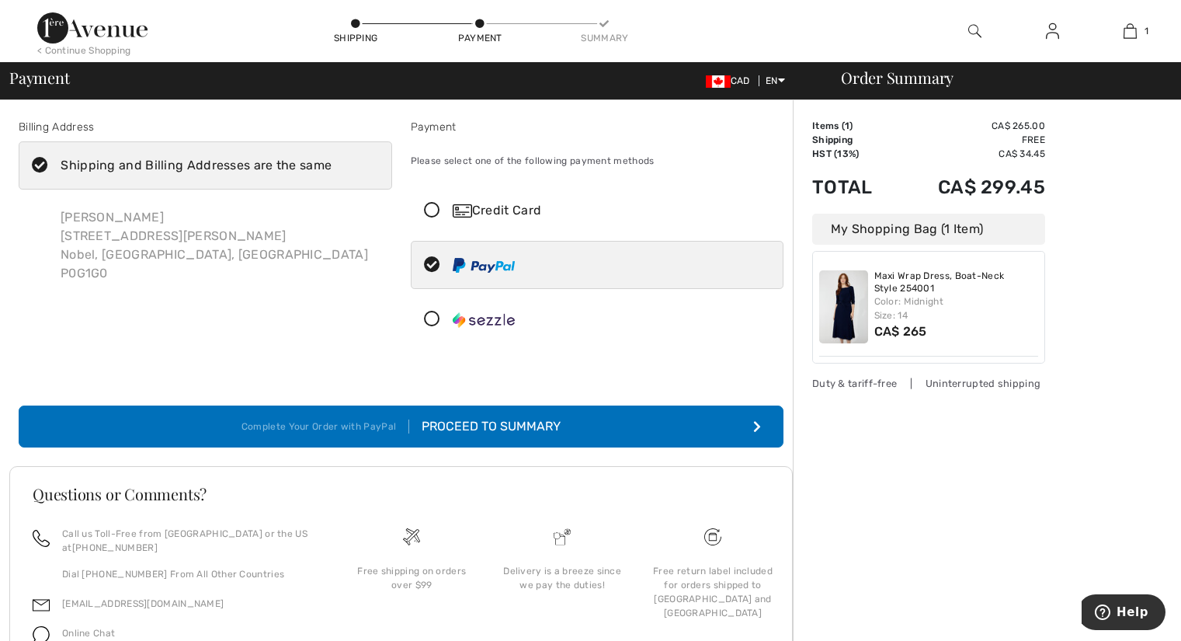
scroll to position [83, 0]
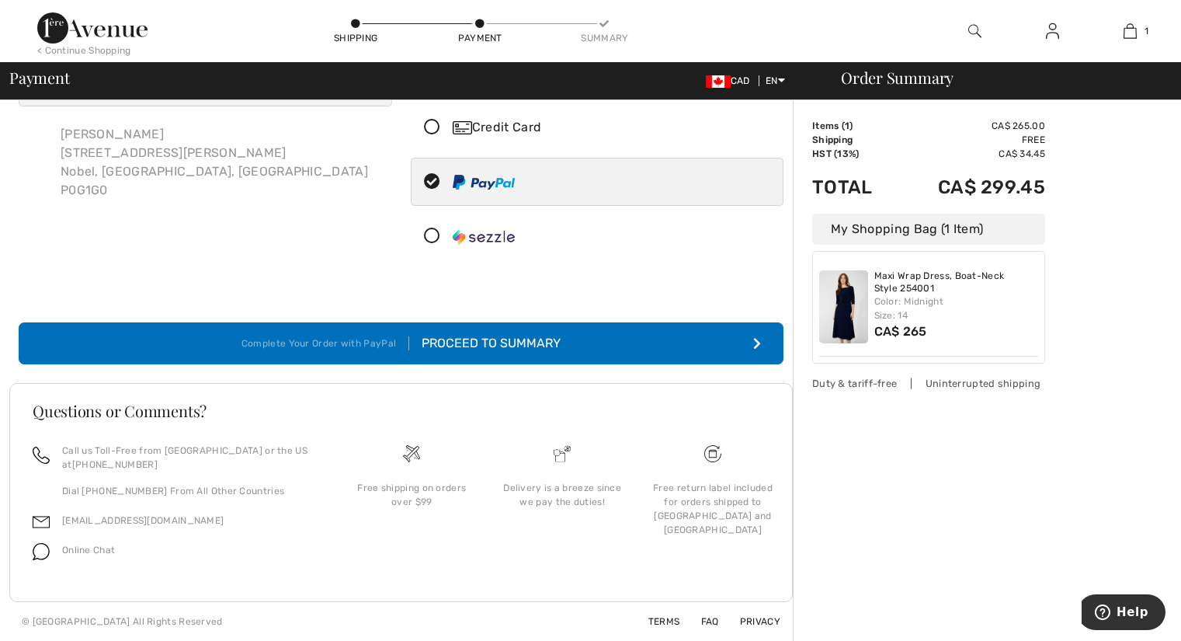
click at [496, 343] on div "Proceed to Summary" at bounding box center [484, 343] width 151 height 19
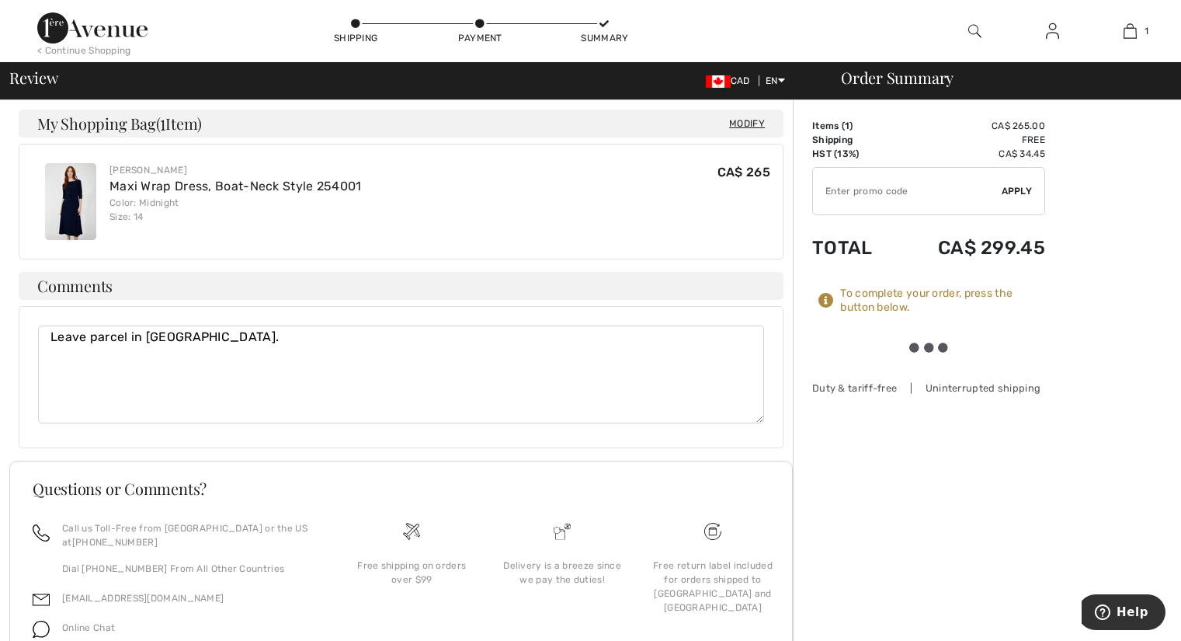
scroll to position [880, 0]
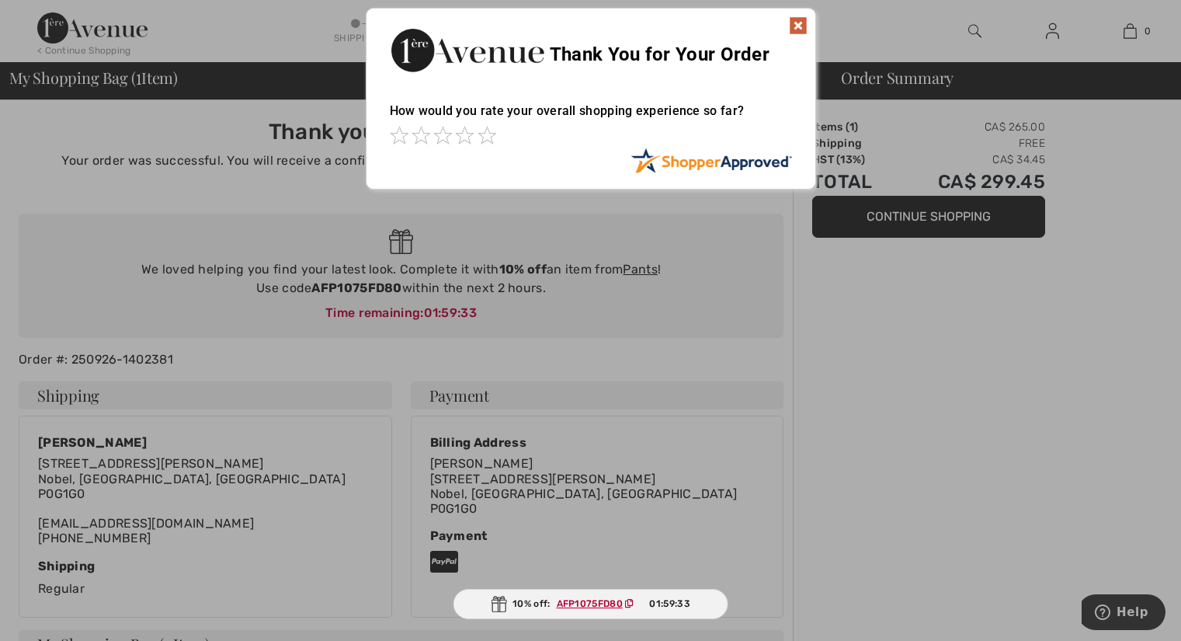
drag, startPoint x: 313, startPoint y: 289, endPoint x: 411, endPoint y: 284, distance: 97.9
click at [411, 284] on div at bounding box center [590, 320] width 1181 height 641
click at [797, 23] on img at bounding box center [798, 25] width 19 height 19
